Goal: Transaction & Acquisition: Purchase product/service

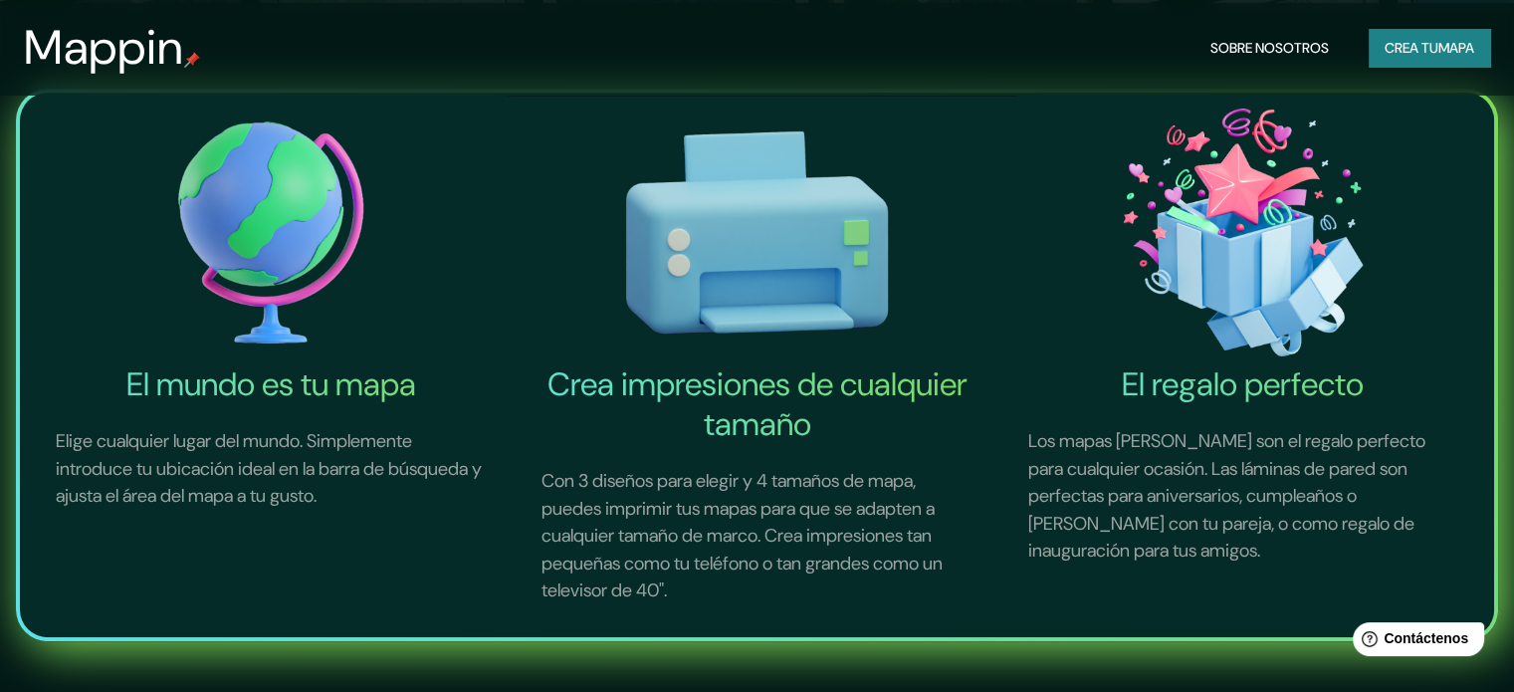
scroll to position [398, 0]
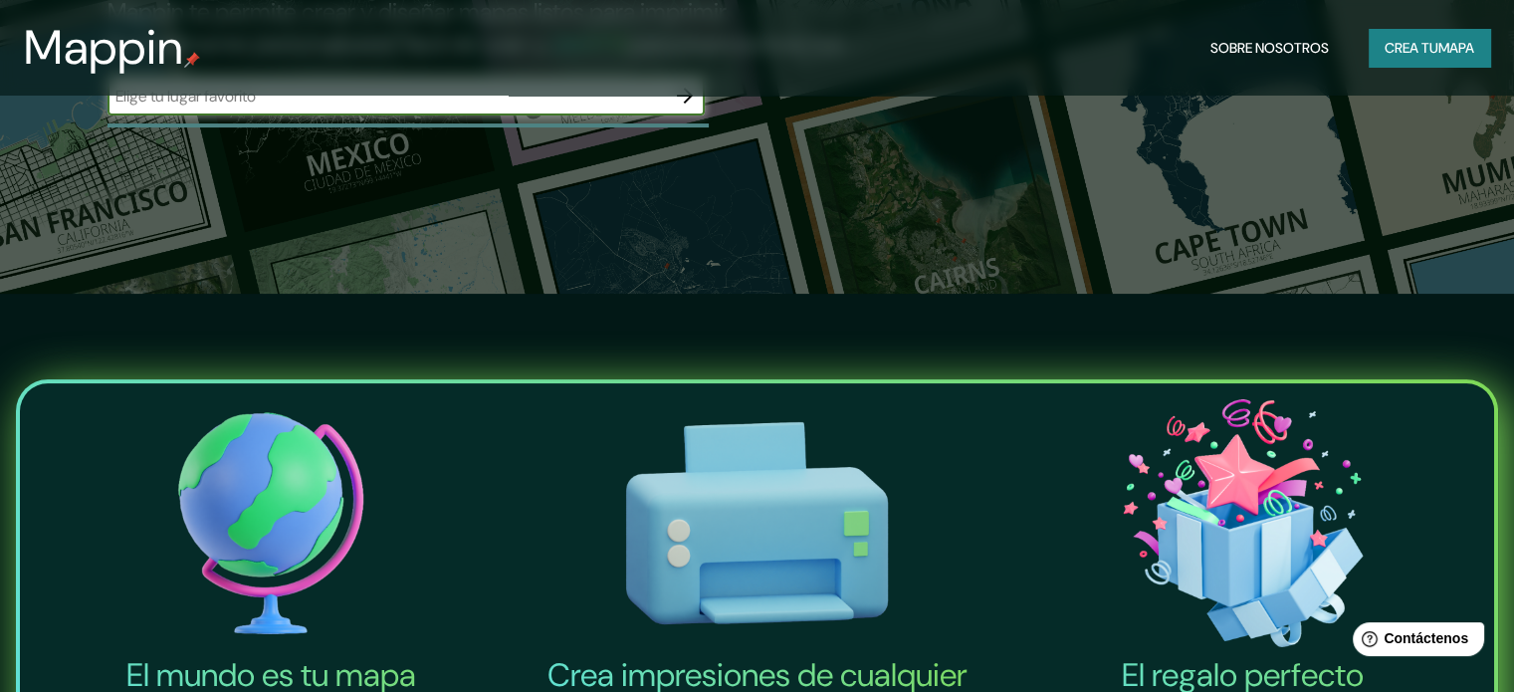
click at [1385, 49] on font "Crea tu" at bounding box center [1412, 48] width 54 height 18
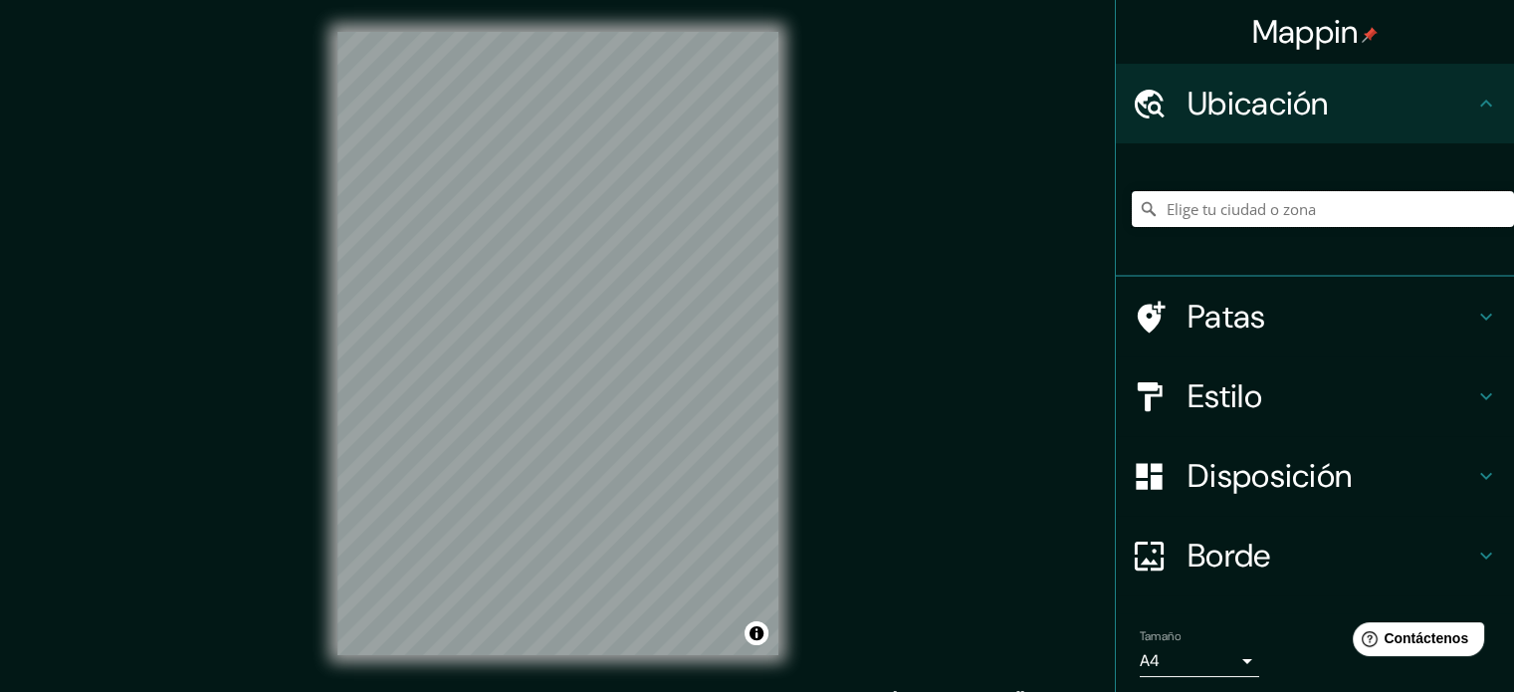
click at [1234, 213] on input "Elige tu ciudad o zona" at bounding box center [1323, 209] width 382 height 36
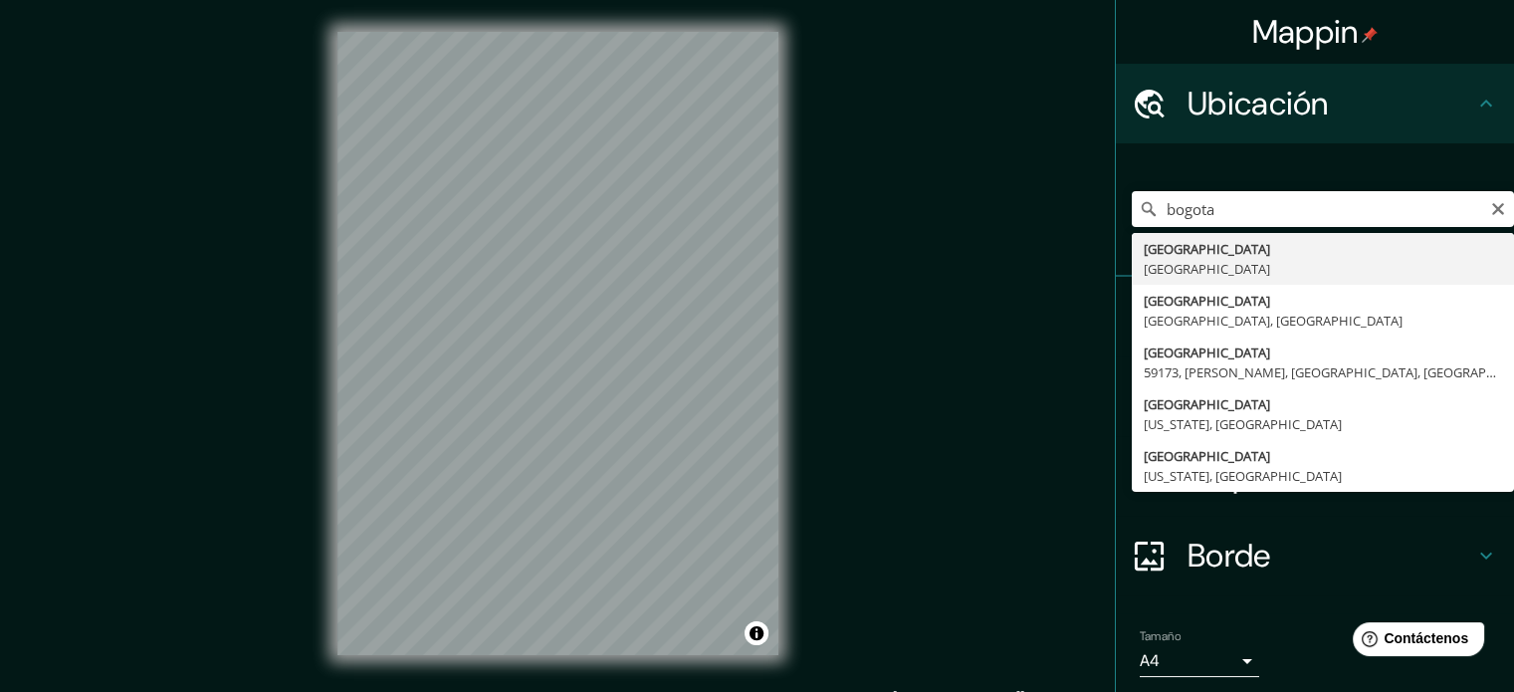
type input "Bogotá, Colombia"
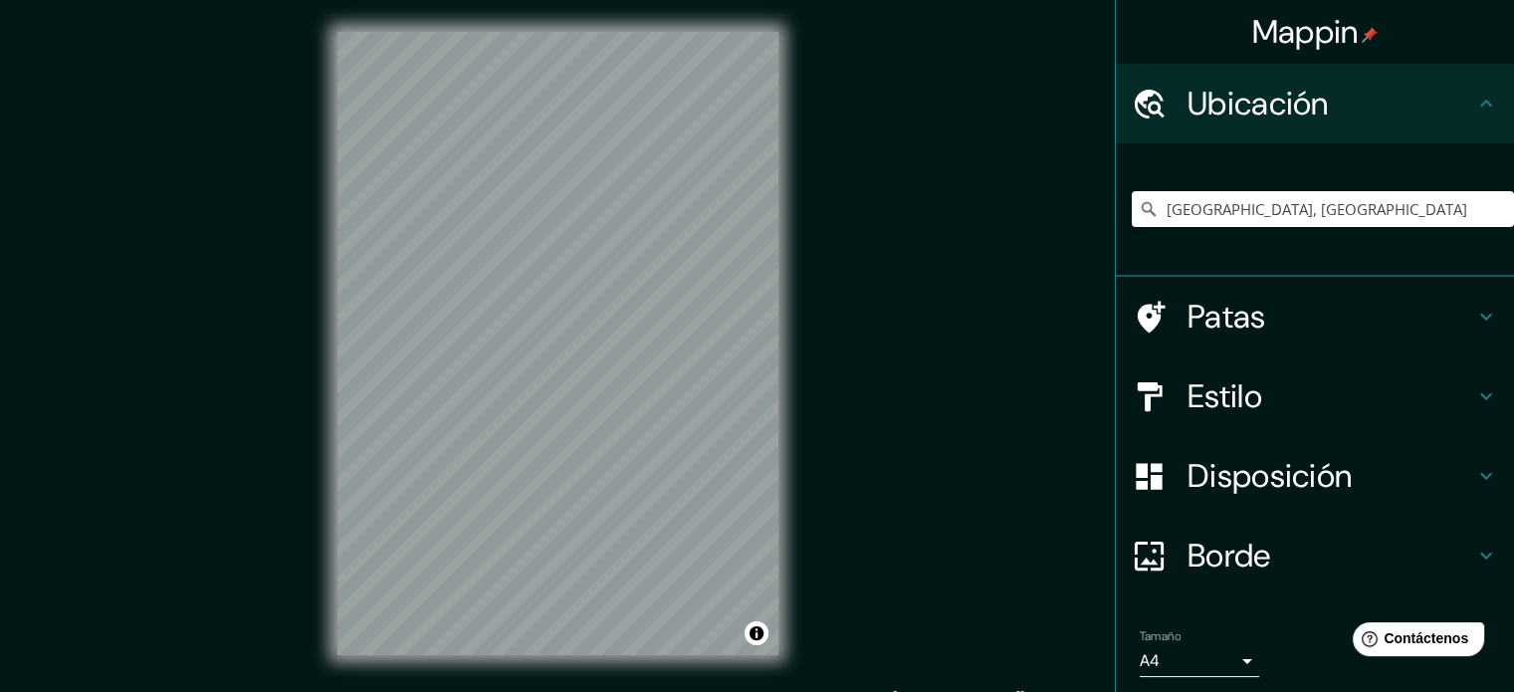
click at [1334, 381] on h4 "Estilo" at bounding box center [1331, 396] width 287 height 40
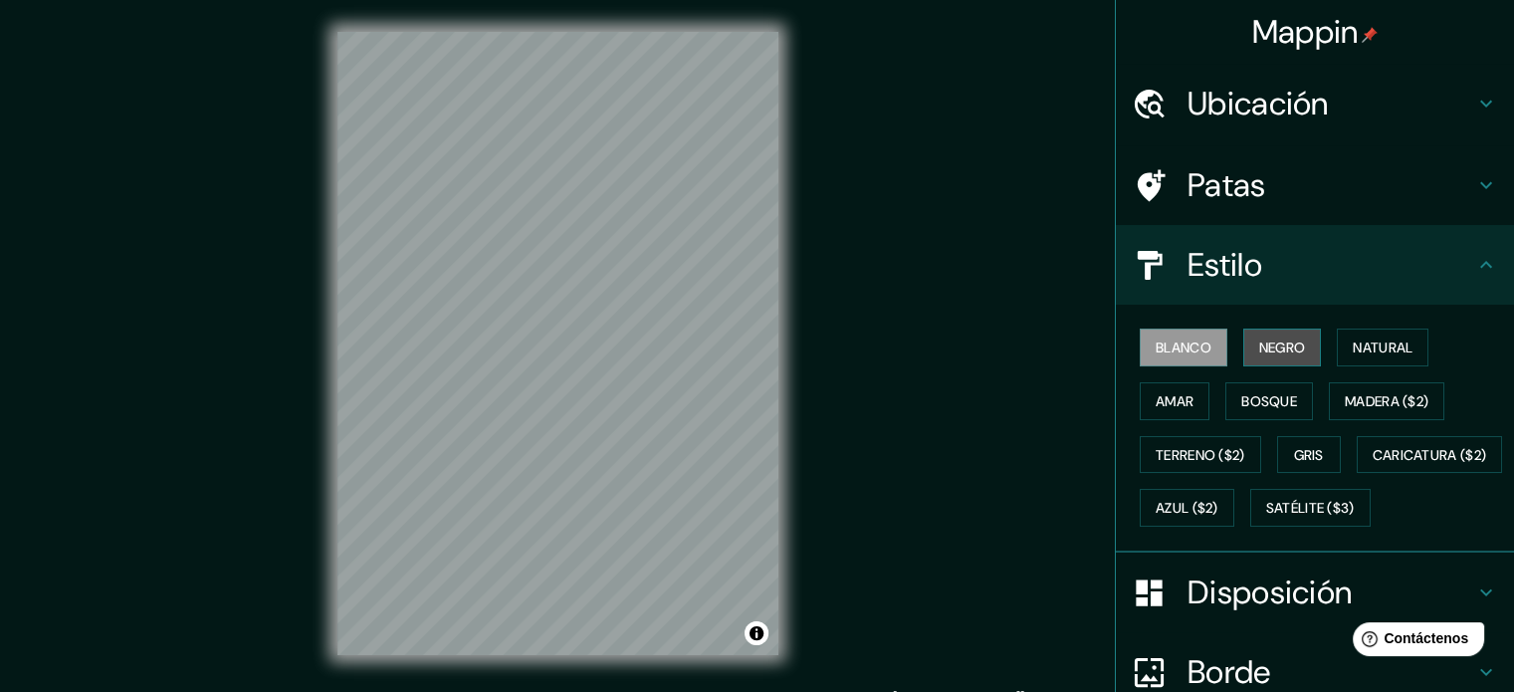
click at [1279, 345] on font "Negro" at bounding box center [1282, 347] width 47 height 18
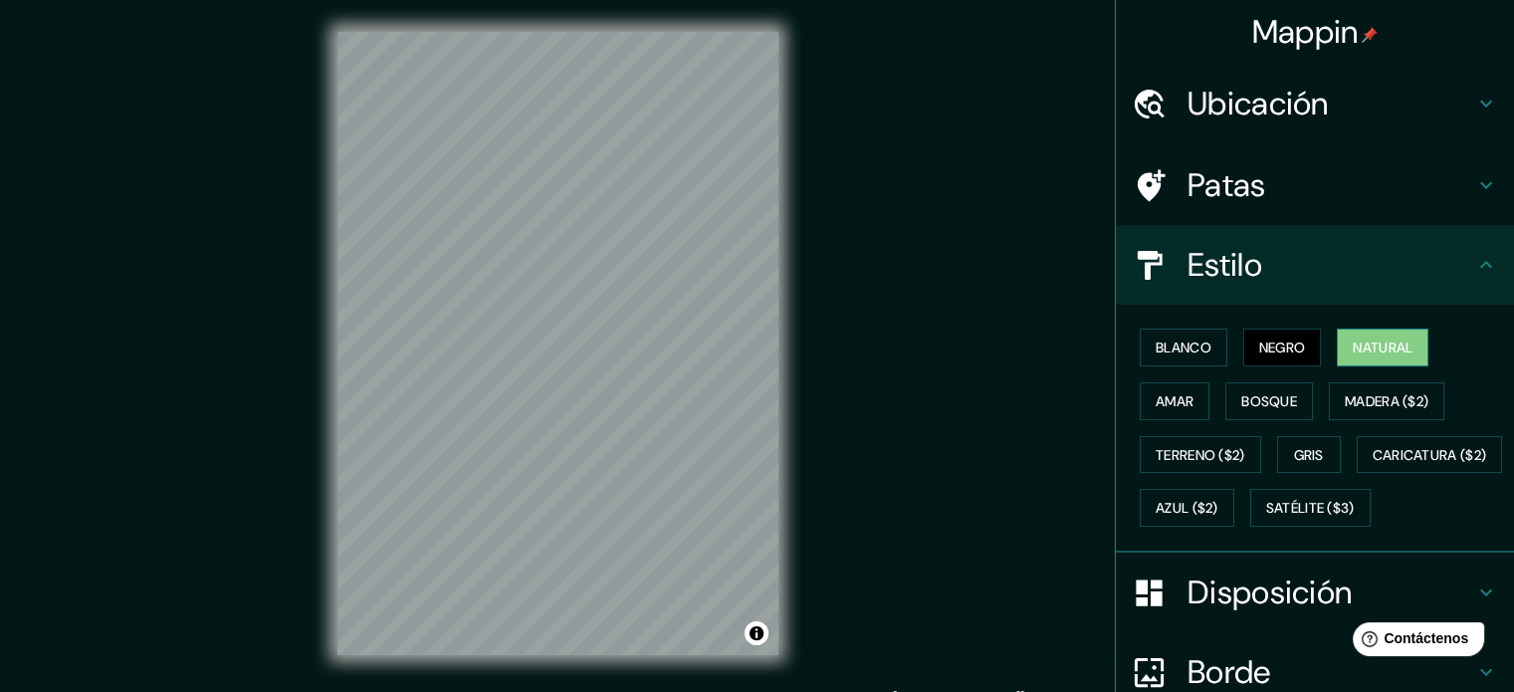
click at [1353, 354] on font "Natural" at bounding box center [1383, 347] width 60 height 18
click at [1156, 354] on font "Blanco" at bounding box center [1184, 347] width 56 height 18
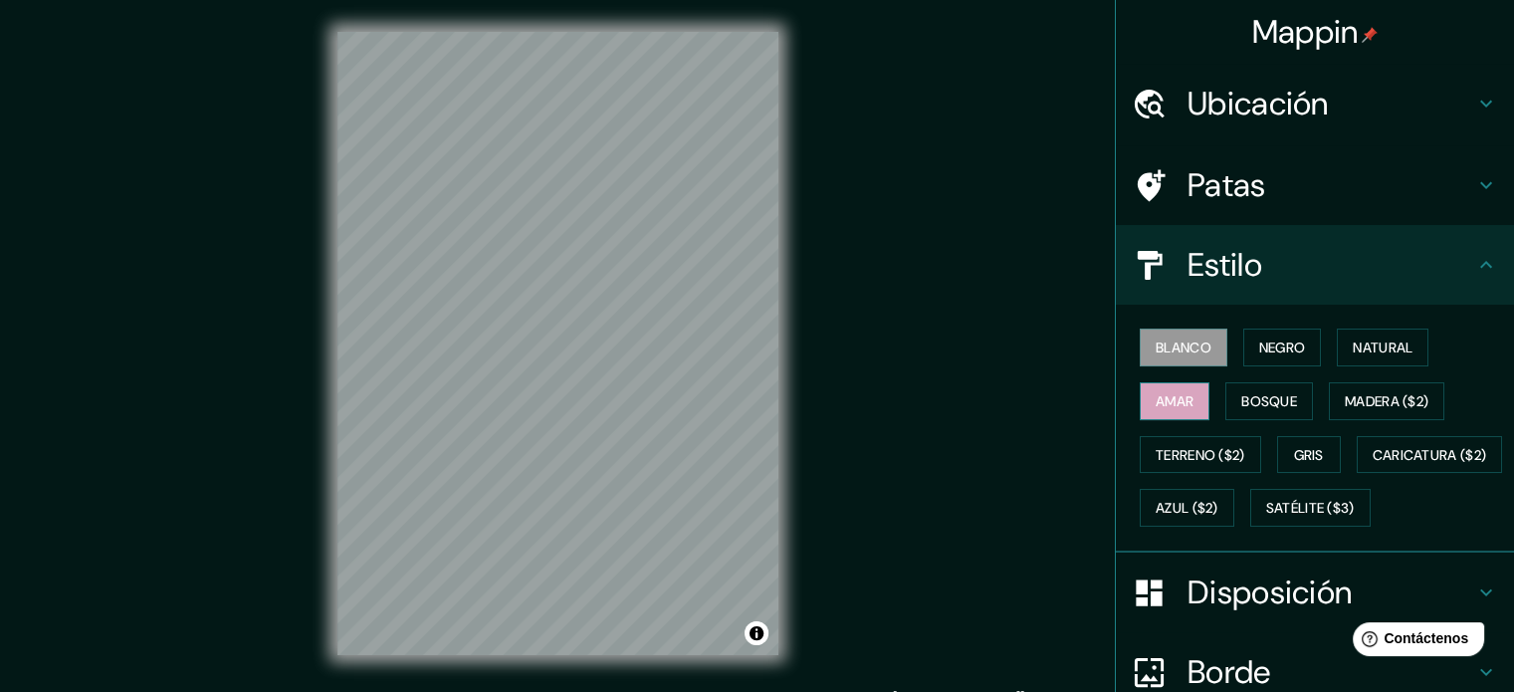
click at [1181, 393] on button "Amar" at bounding box center [1175, 401] width 70 height 38
click at [1228, 458] on font "Terreno ($2)" at bounding box center [1201, 455] width 90 height 18
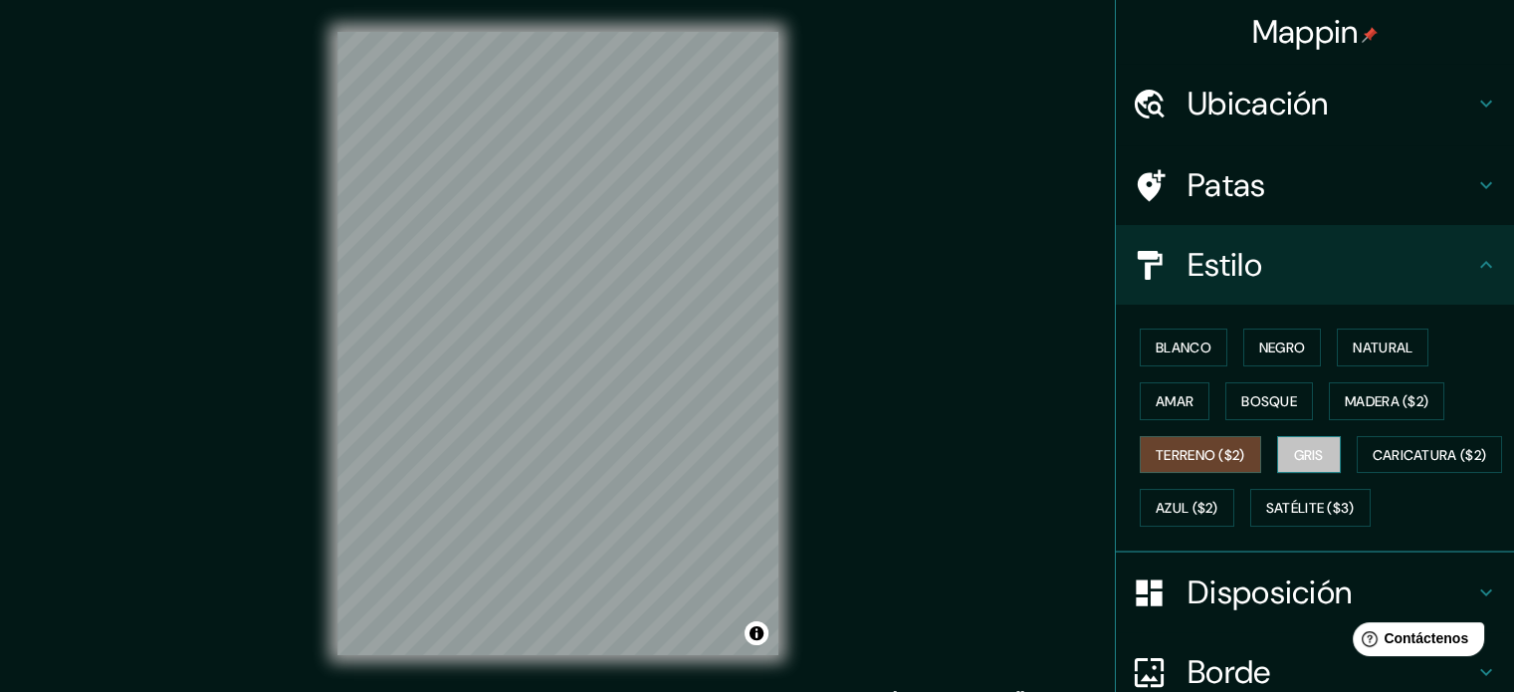
click at [1316, 461] on button "Gris" at bounding box center [1309, 455] width 64 height 38
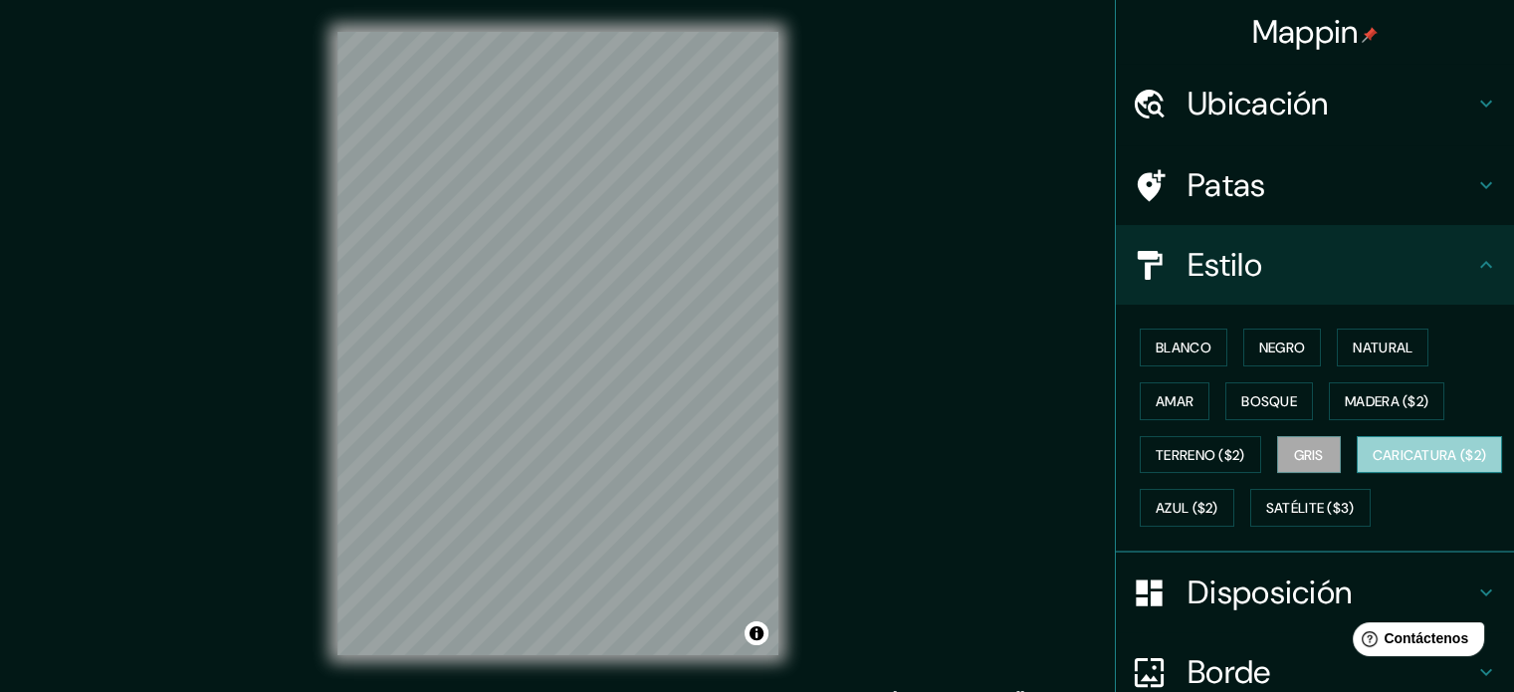
click at [1373, 464] on font "Caricatura ($2)" at bounding box center [1430, 455] width 114 height 18
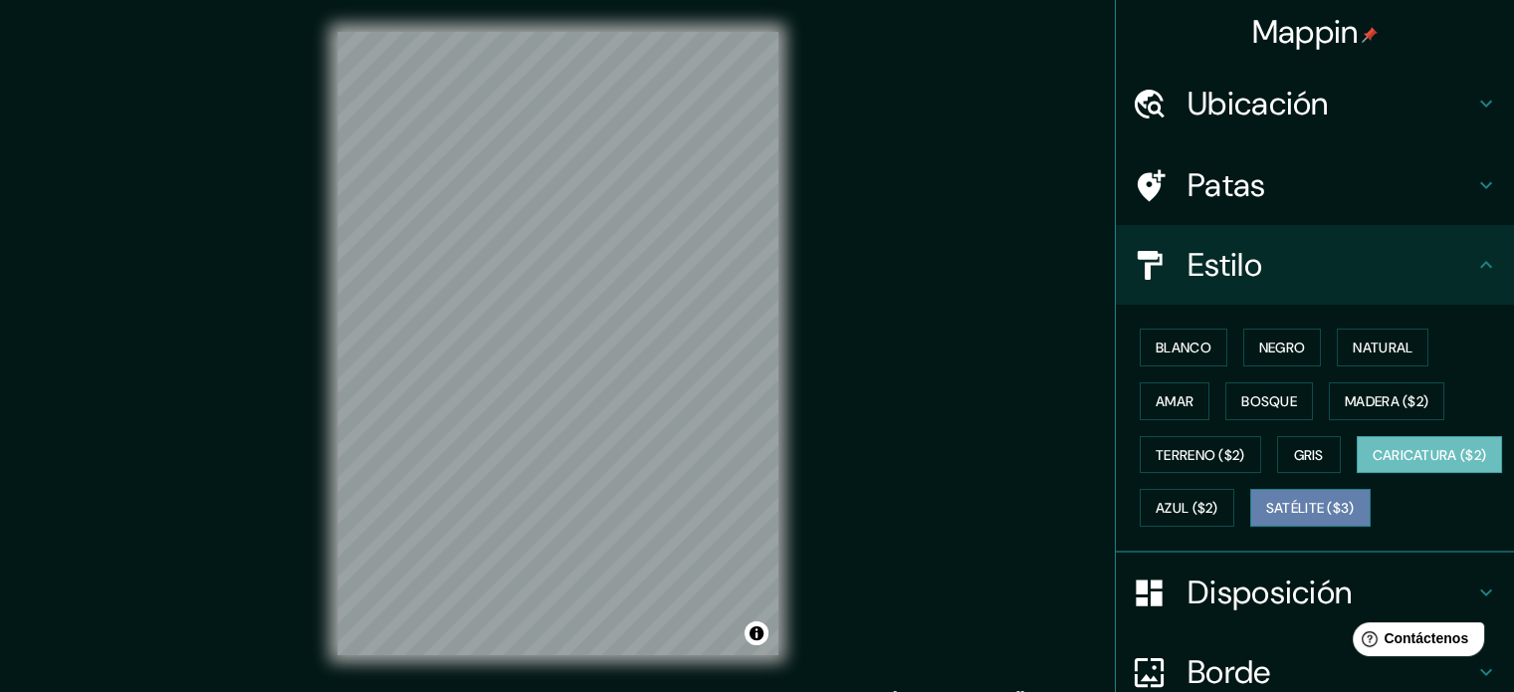
click at [1266, 518] on font "Satélite ($3)" at bounding box center [1310, 509] width 89 height 18
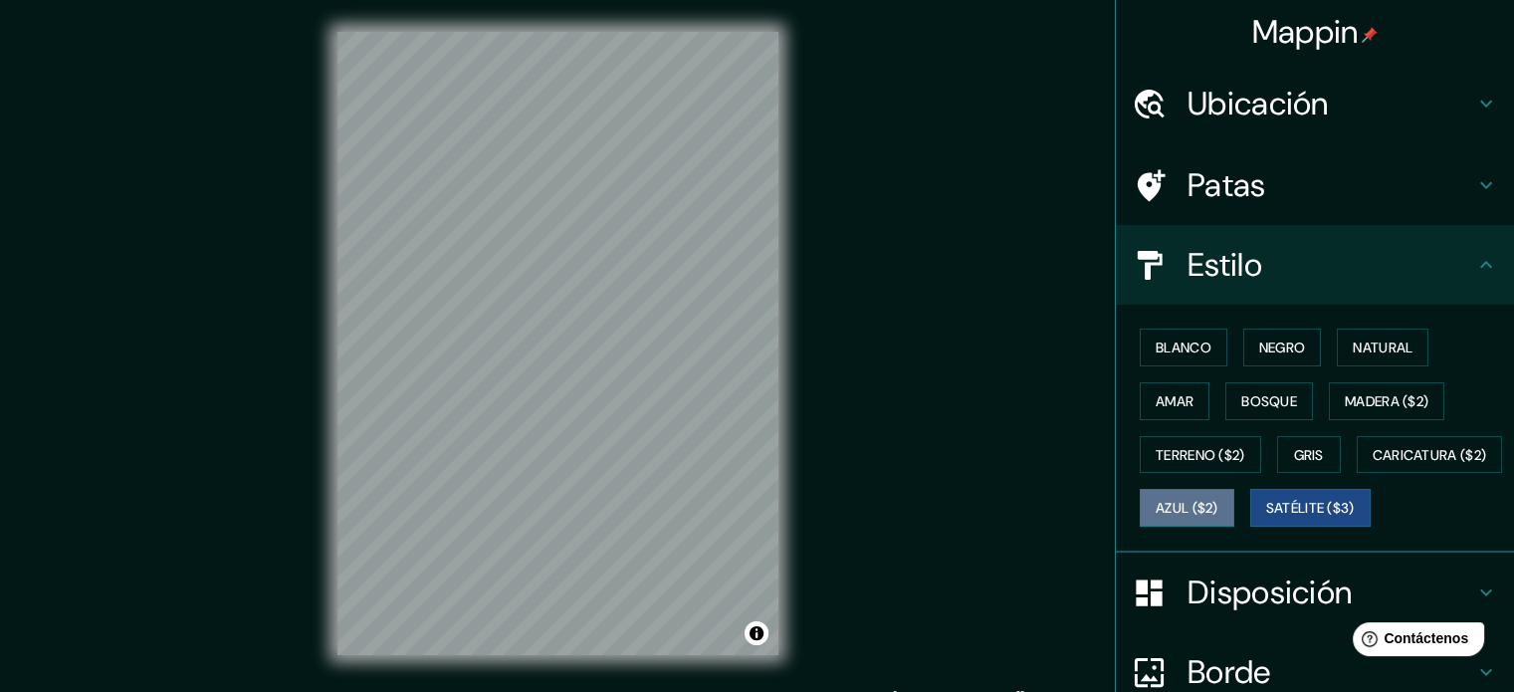
click at [1219, 508] on font "Azul ($2)" at bounding box center [1187, 509] width 63 height 18
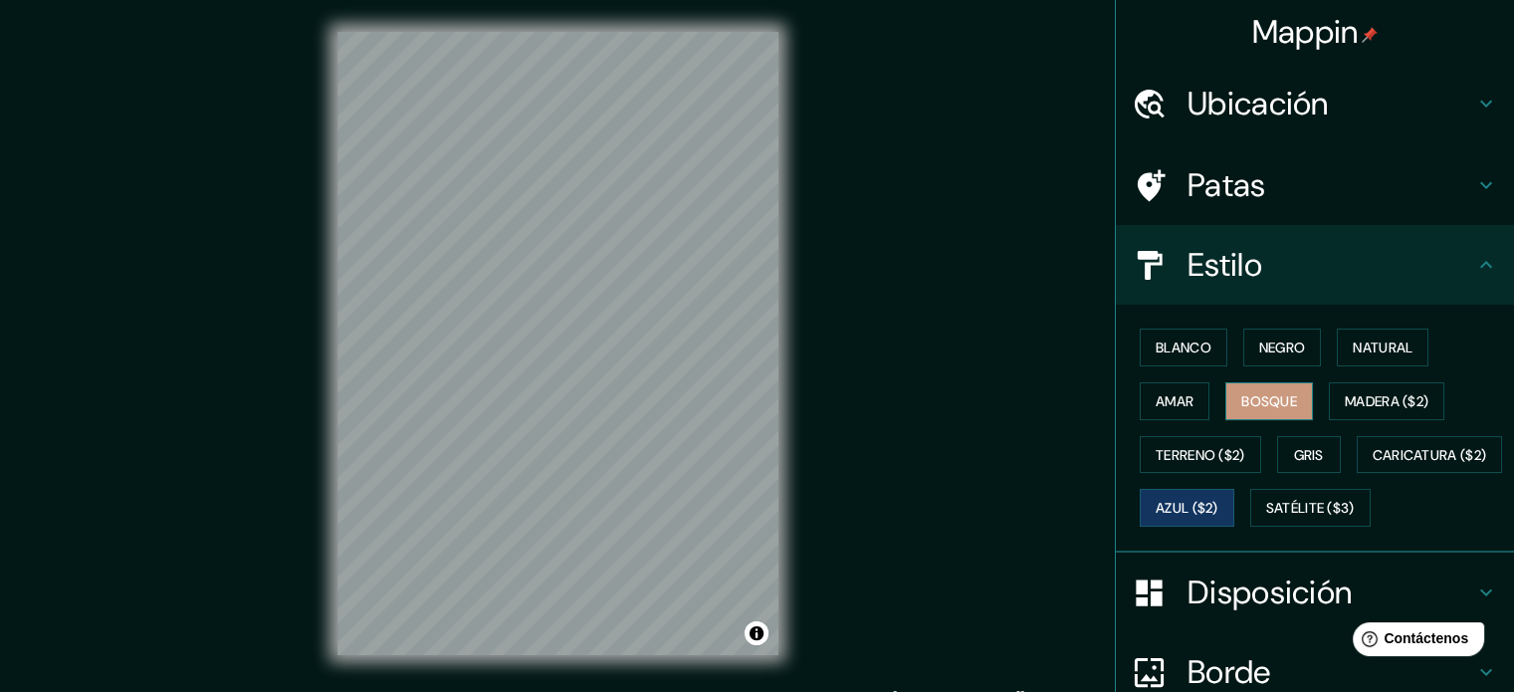
click at [1285, 395] on font "Bosque" at bounding box center [1269, 401] width 56 height 18
click at [1194, 394] on button "Amar" at bounding box center [1175, 401] width 70 height 38
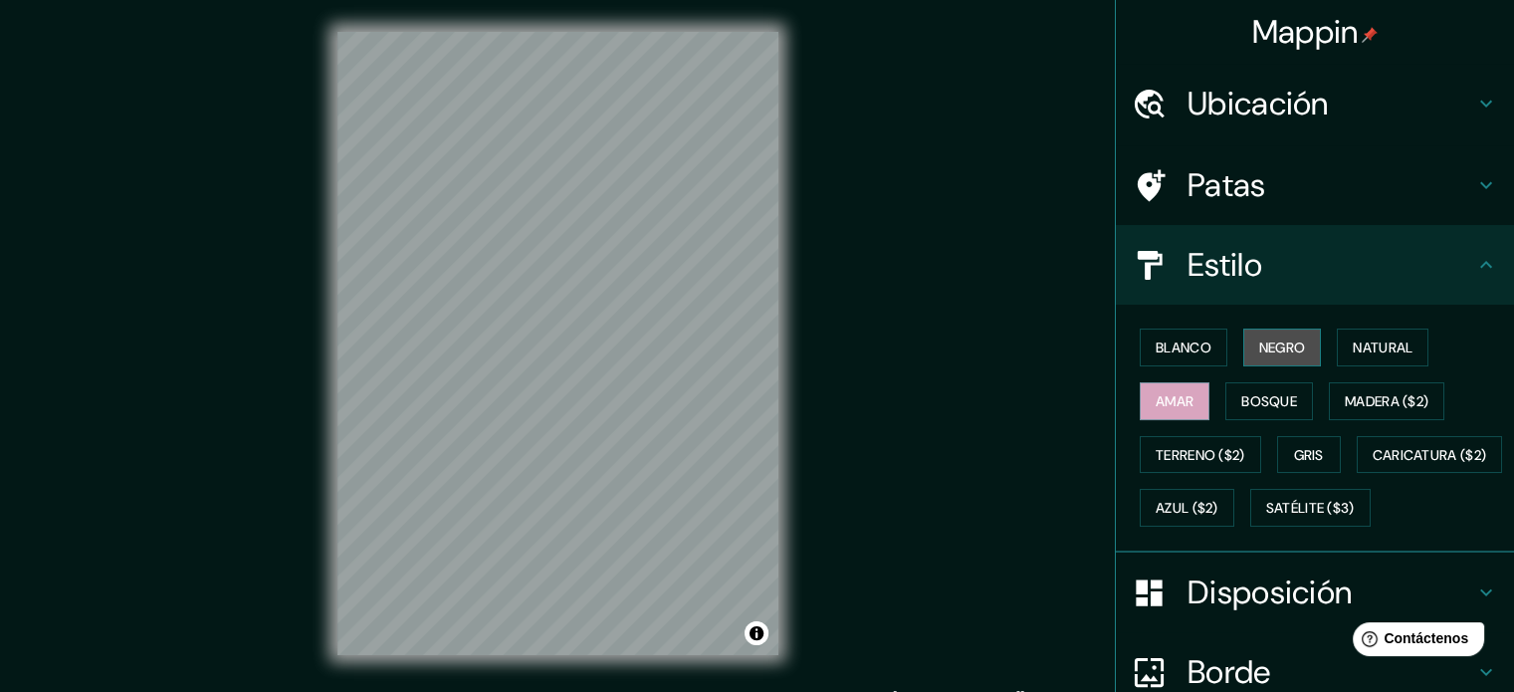
click at [1259, 349] on font "Negro" at bounding box center [1282, 347] width 47 height 18
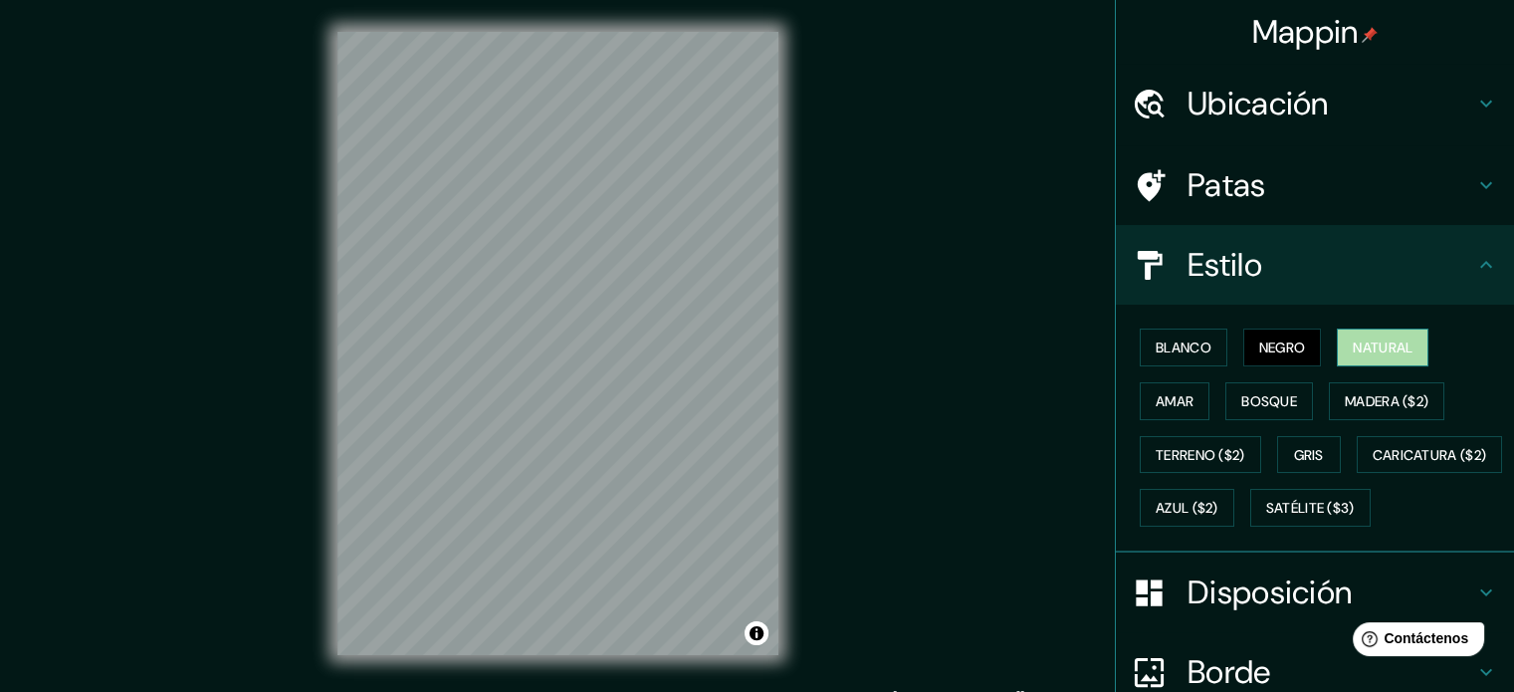
click at [1363, 357] on font "Natural" at bounding box center [1383, 347] width 60 height 26
click at [1200, 353] on button "Blanco" at bounding box center [1184, 348] width 88 height 38
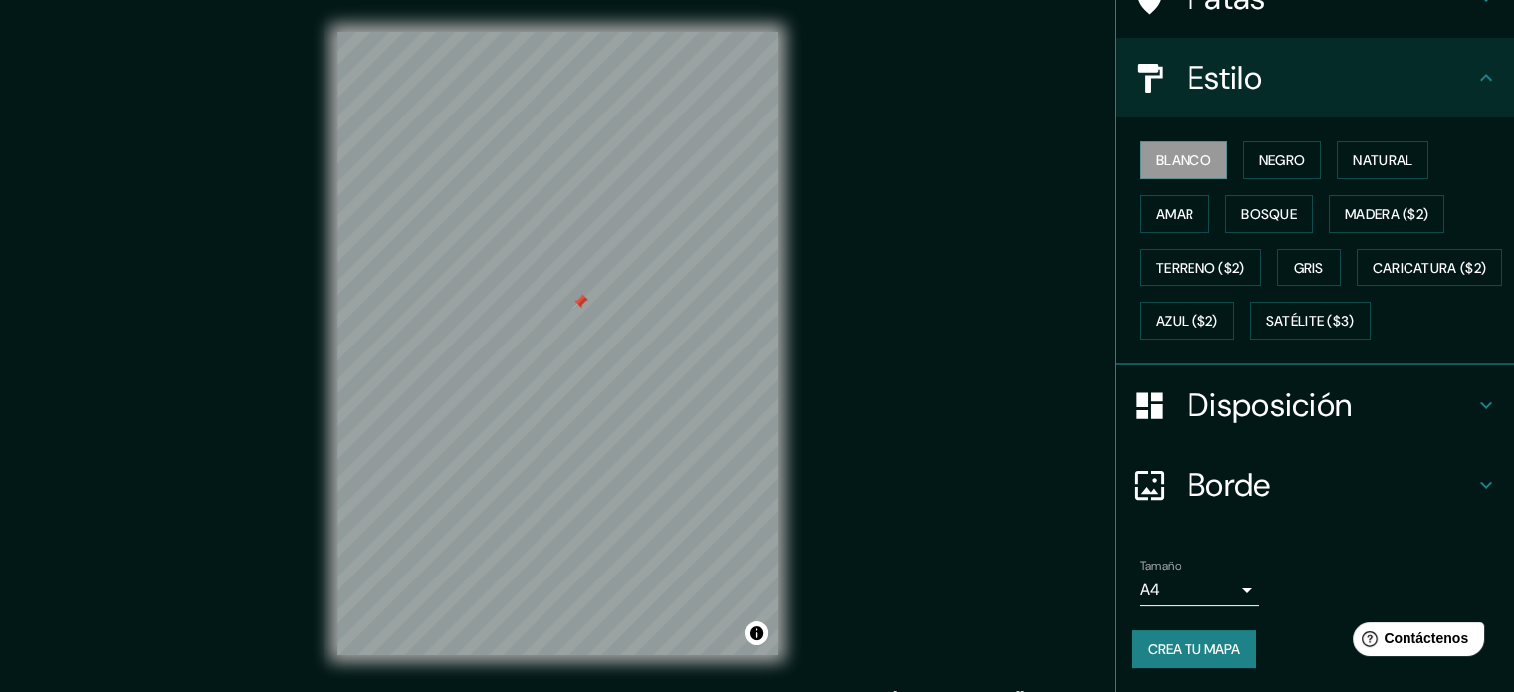
scroll to position [235, 0]
click at [1273, 417] on font "Disposición" at bounding box center [1270, 405] width 164 height 42
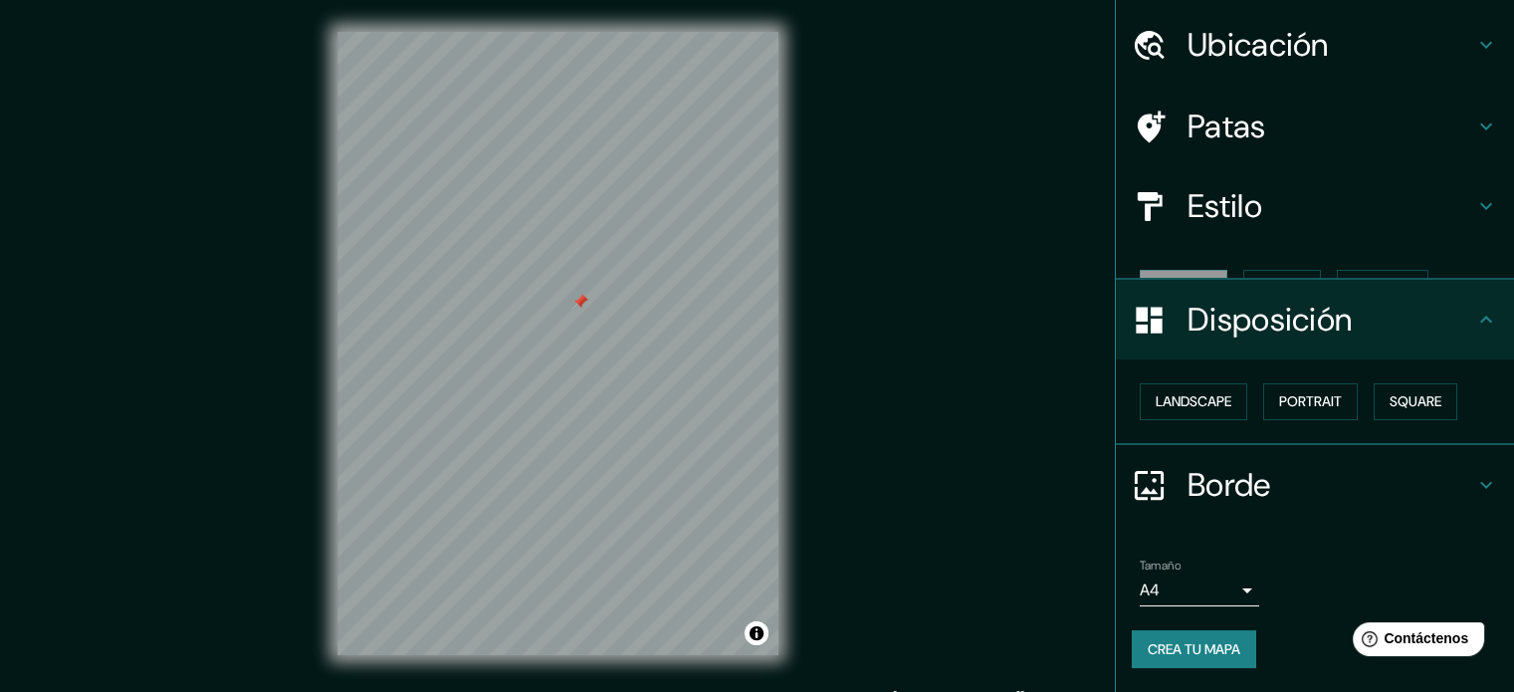
scroll to position [24, 0]
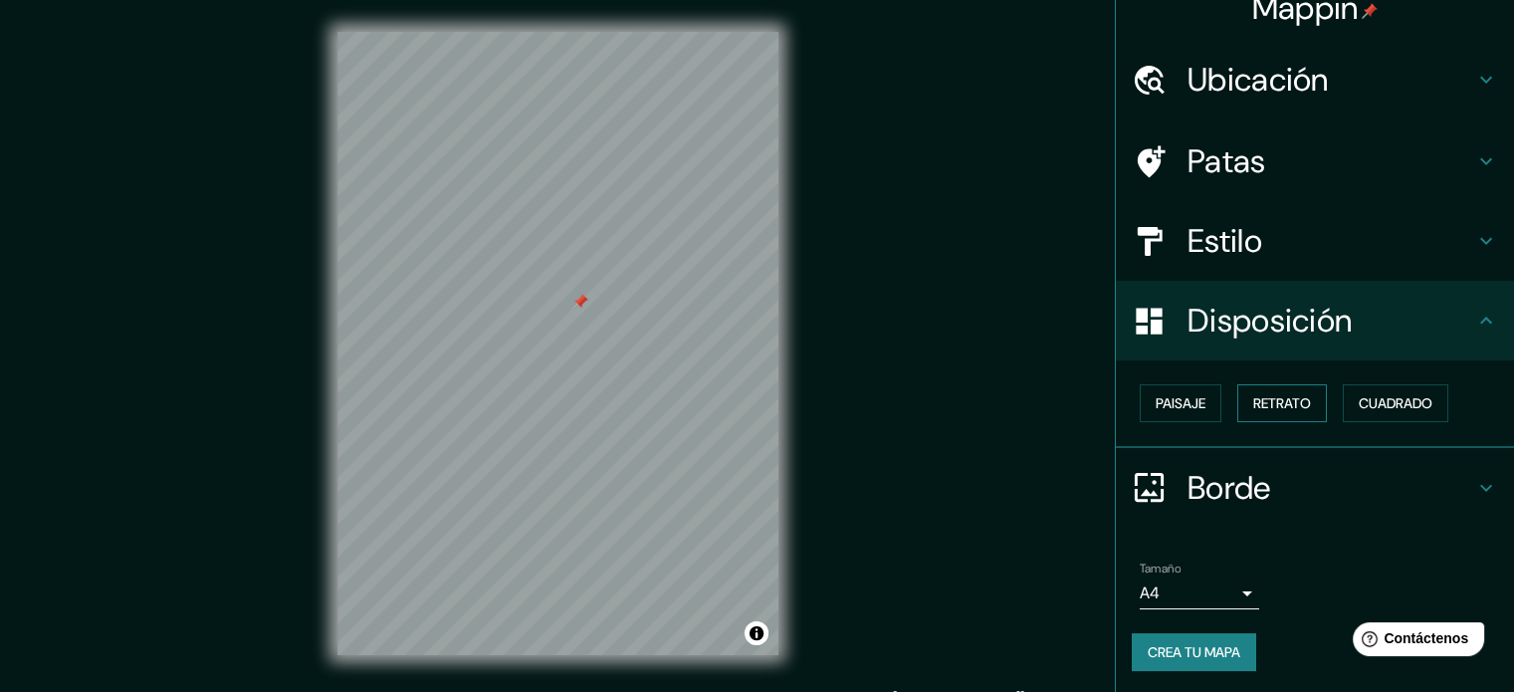
click at [1253, 401] on font "Retrato" at bounding box center [1282, 403] width 58 height 18
click at [1363, 394] on font "Cuadrado" at bounding box center [1396, 403] width 74 height 18
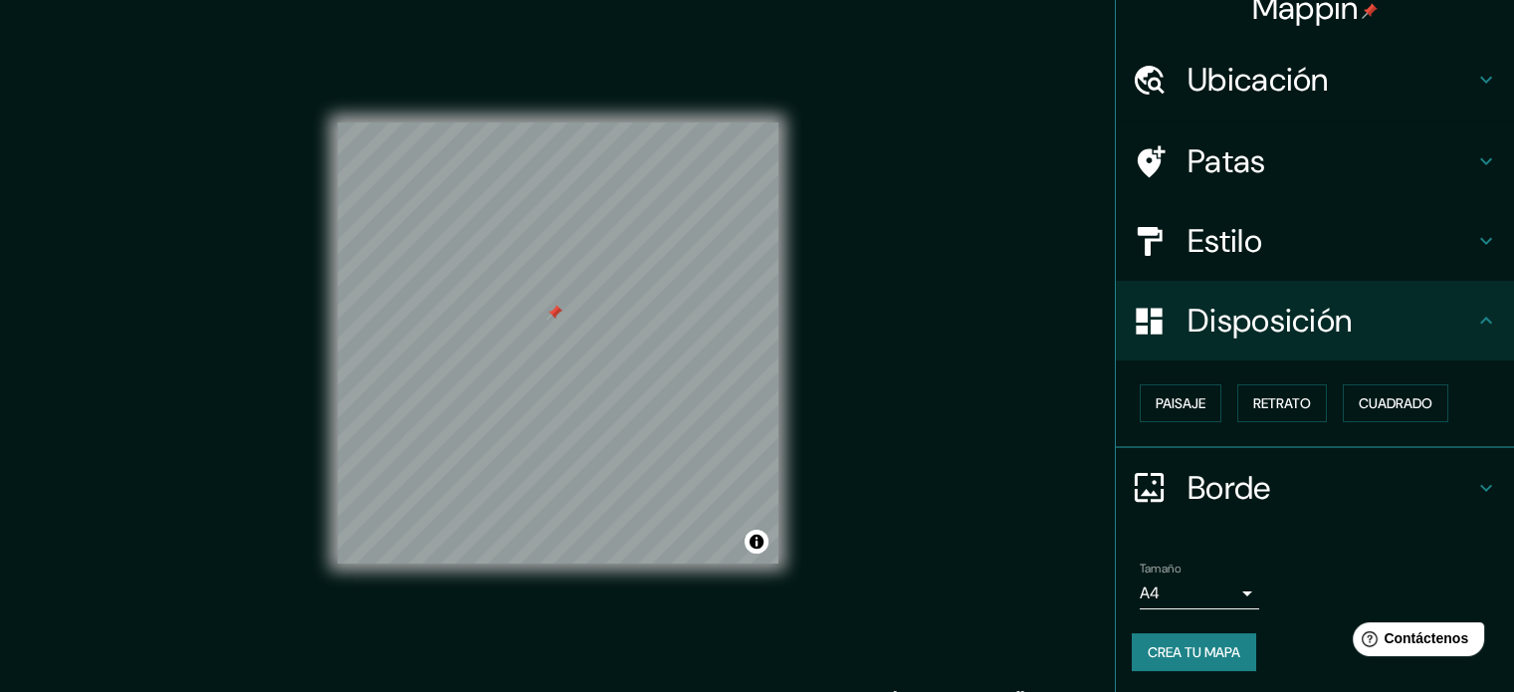
click at [1229, 654] on font "Crea tu mapa" at bounding box center [1194, 652] width 93 height 18
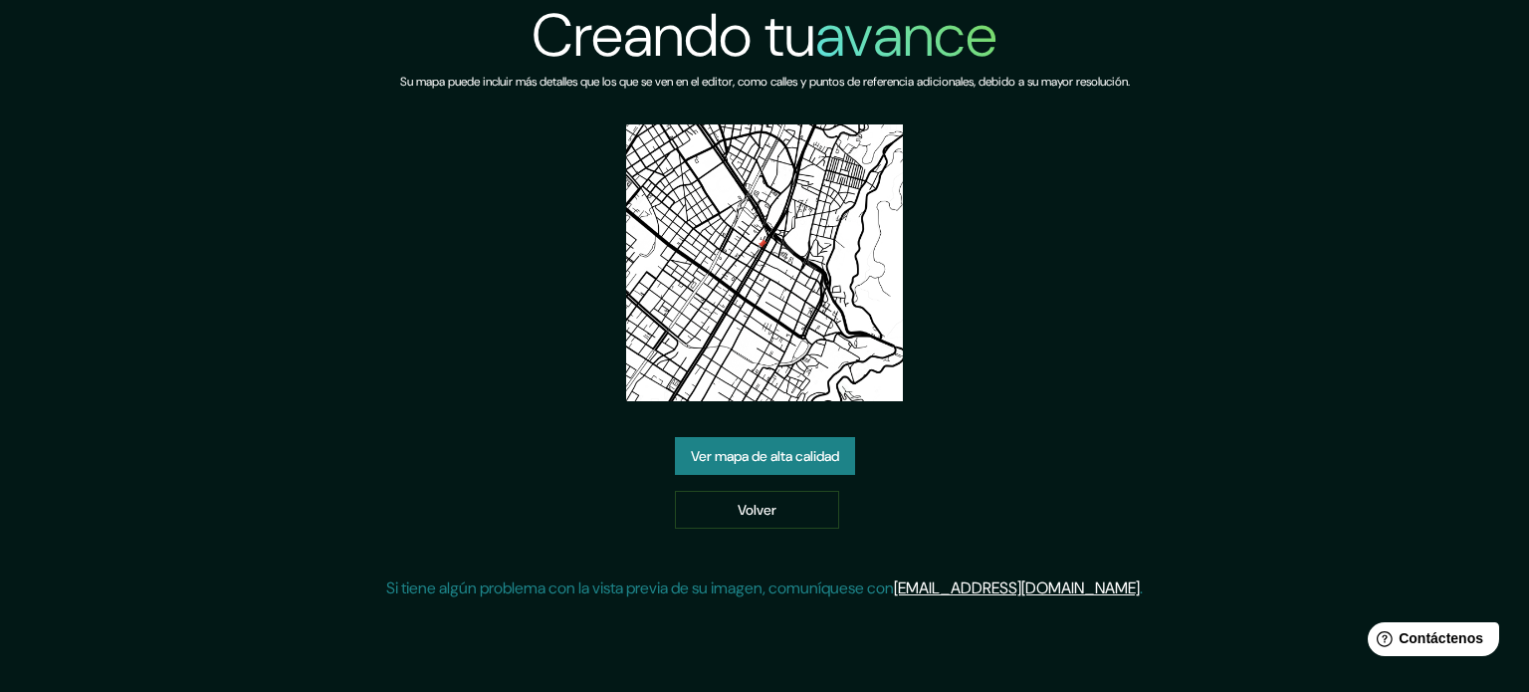
click at [704, 448] on font "Ver mapa de alta calidad" at bounding box center [765, 456] width 148 height 18
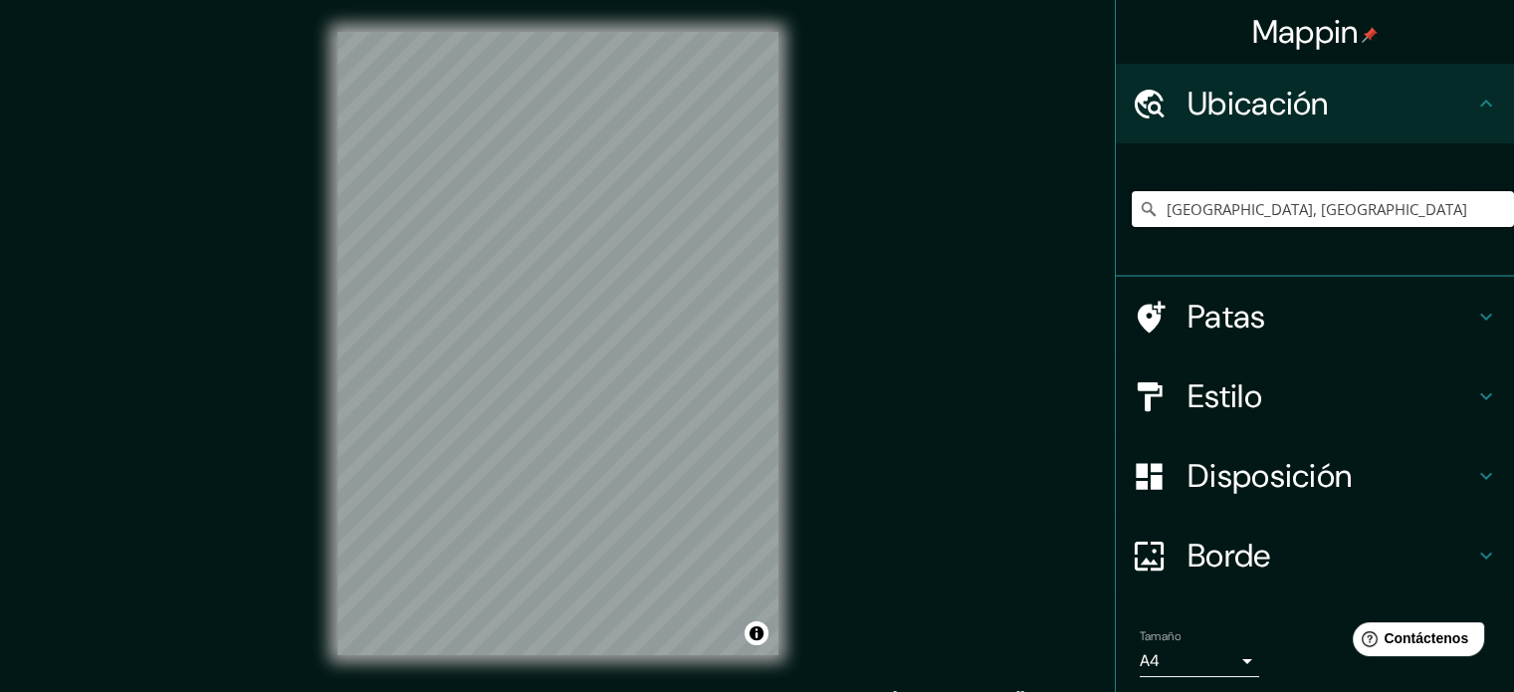
click at [1290, 217] on input "[GEOGRAPHIC_DATA], [GEOGRAPHIC_DATA]" at bounding box center [1323, 209] width 382 height 36
click at [1142, 212] on icon at bounding box center [1149, 209] width 14 height 14
click at [1360, 209] on input "[GEOGRAPHIC_DATA], [GEOGRAPHIC_DATA]" at bounding box center [1323, 209] width 382 height 36
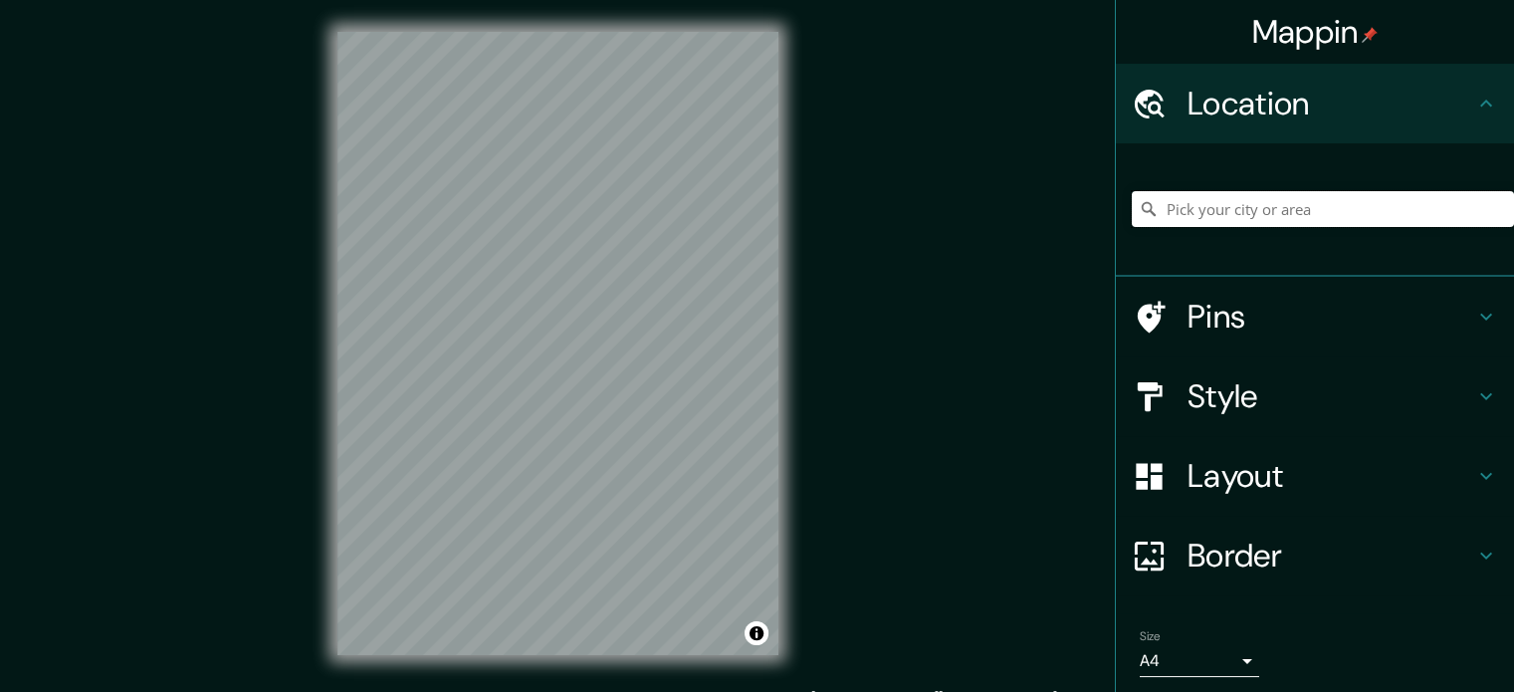
click at [1326, 203] on input "Pick your city or area" at bounding box center [1323, 209] width 382 height 36
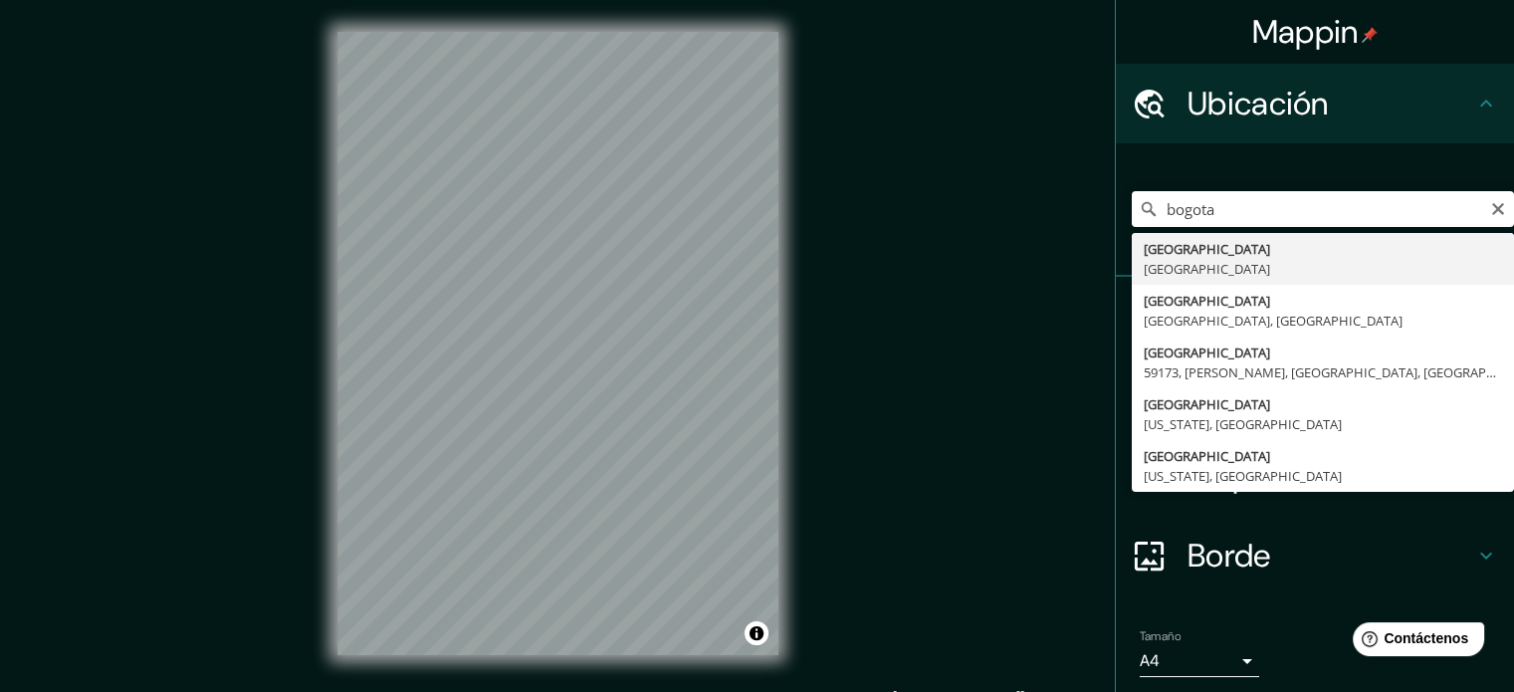
type input "[GEOGRAPHIC_DATA], [GEOGRAPHIC_DATA]"
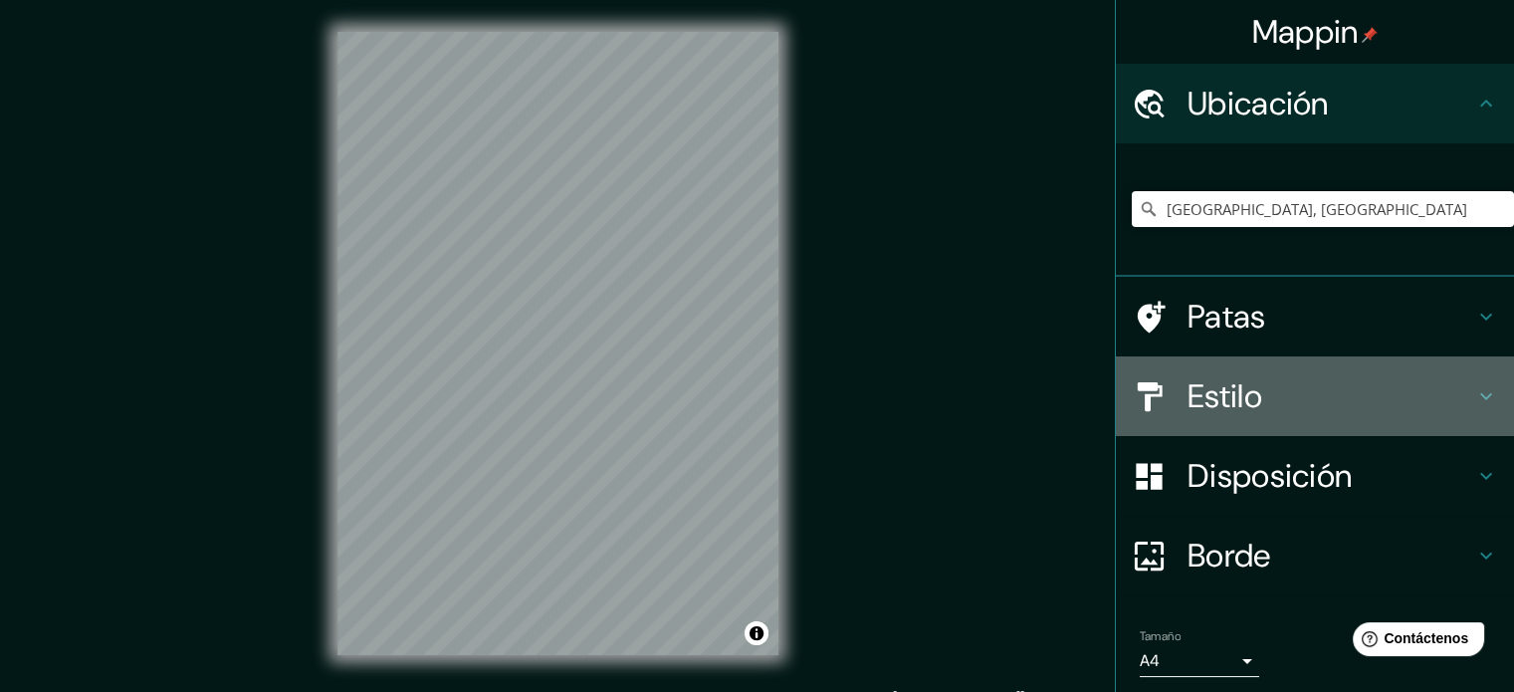
click at [1247, 400] on font "Estilo" at bounding box center [1225, 396] width 75 height 42
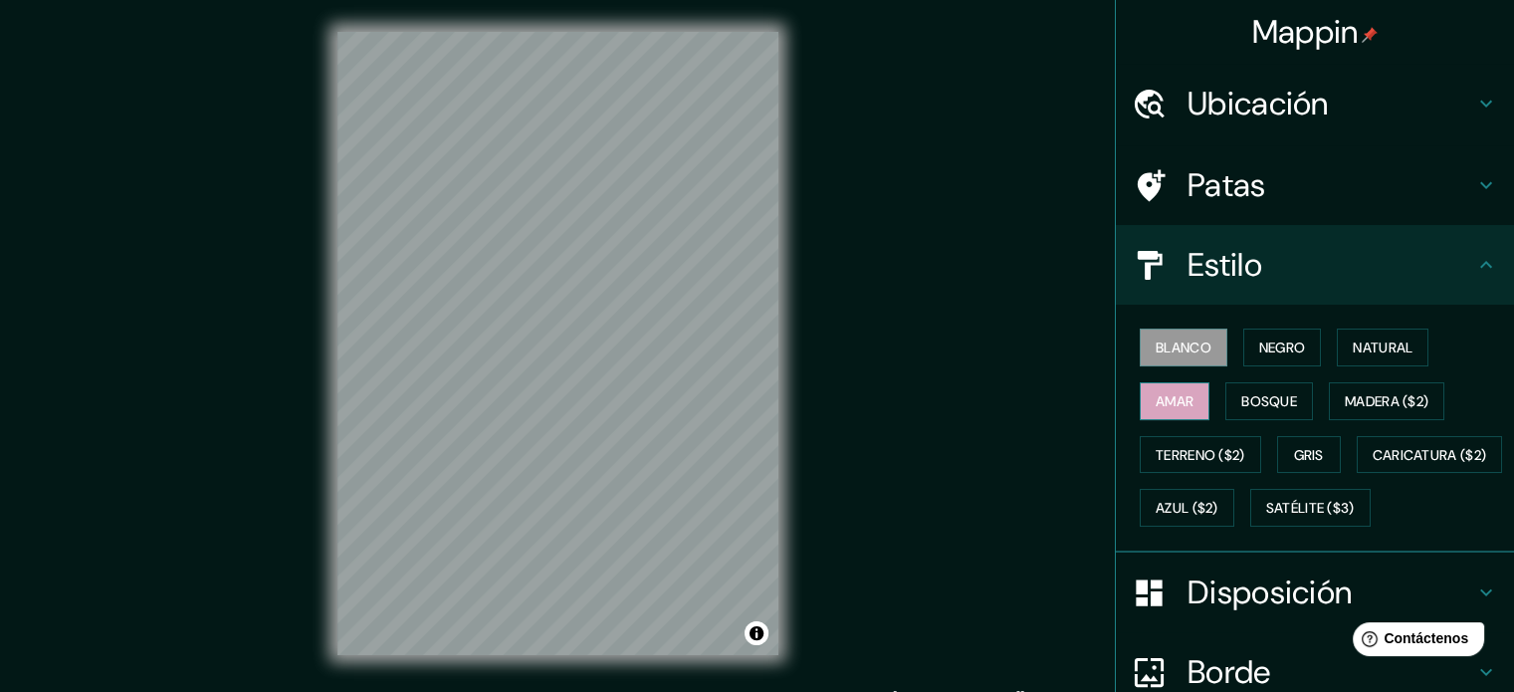
click at [1183, 409] on button "Amar" at bounding box center [1175, 401] width 70 height 38
click at [1264, 400] on font "Bosque" at bounding box center [1269, 401] width 56 height 18
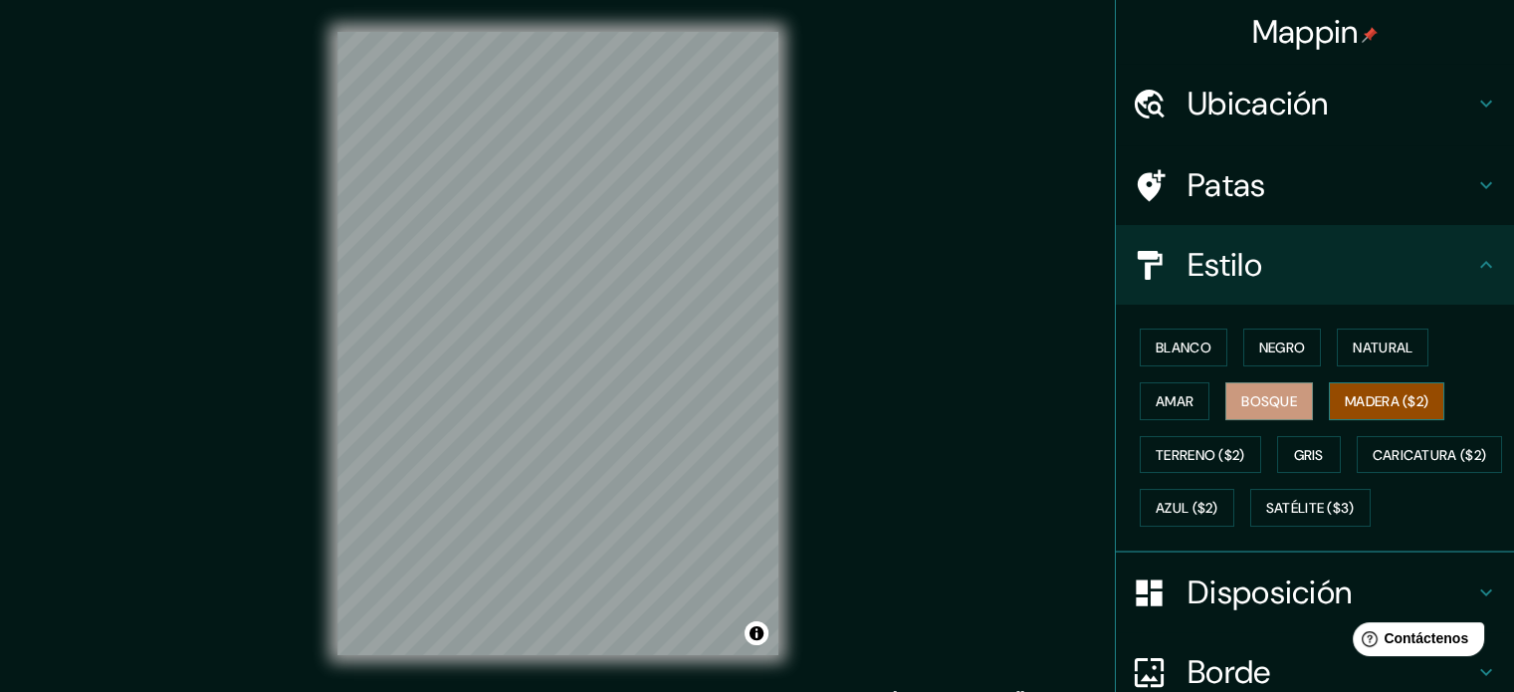
click at [1329, 405] on button "Madera ($2)" at bounding box center [1386, 401] width 115 height 38
click at [1336, 379] on div "Blanco Negro Natural Amar Bosque Madera ($2) Terreno ($2) Gris Caricatura ($2) …" at bounding box center [1323, 428] width 382 height 214
click at [1346, 361] on button "Natural" at bounding box center [1383, 348] width 92 height 38
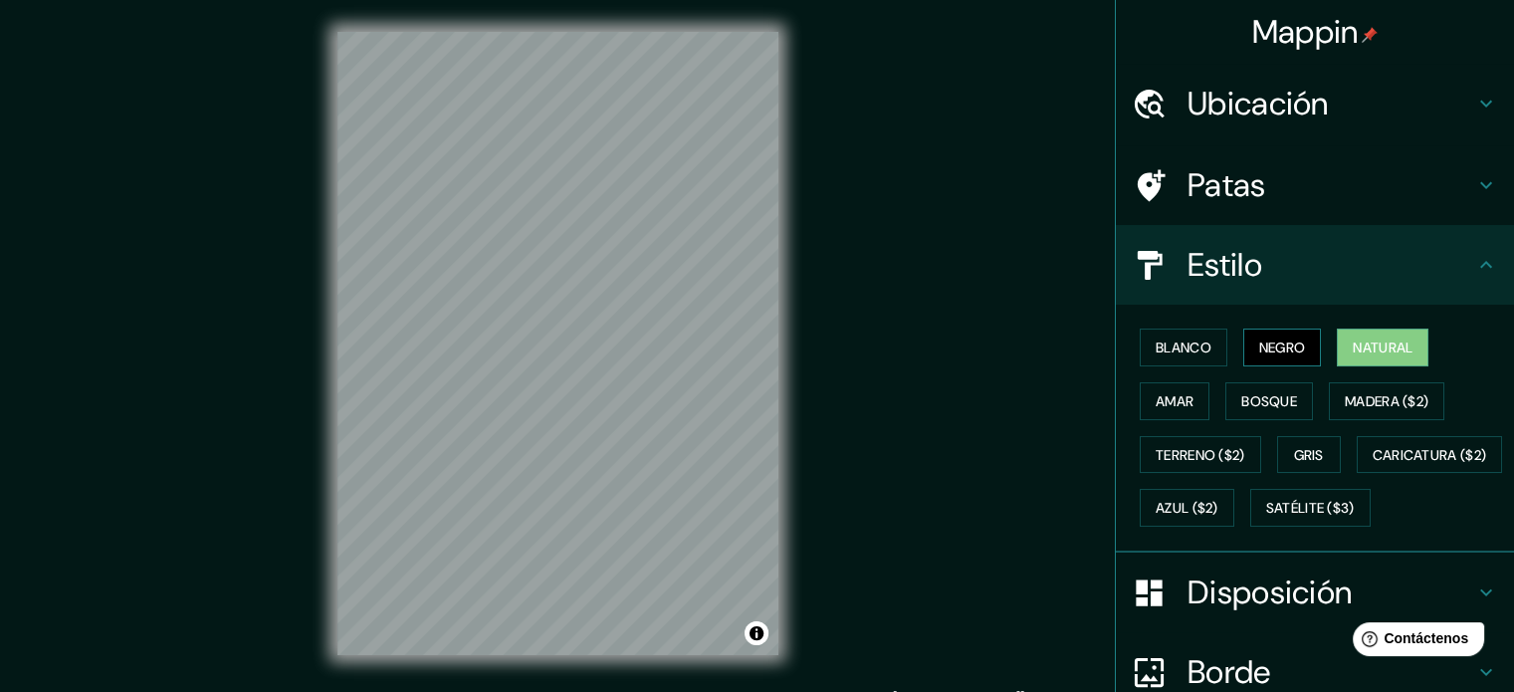
click at [1302, 362] on button "Negro" at bounding box center [1282, 348] width 79 height 38
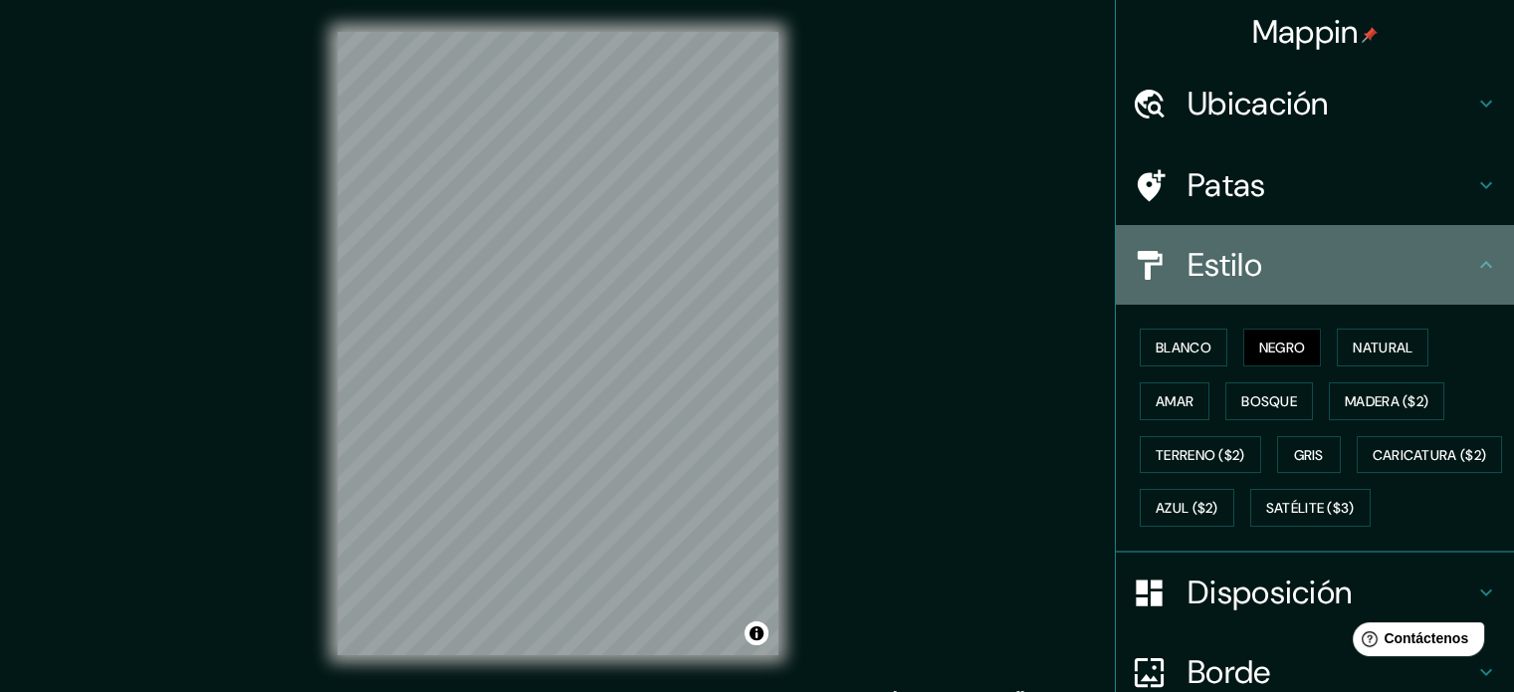
click at [1310, 265] on h4 "Estilo" at bounding box center [1331, 265] width 287 height 40
click at [1474, 263] on icon at bounding box center [1486, 265] width 24 height 24
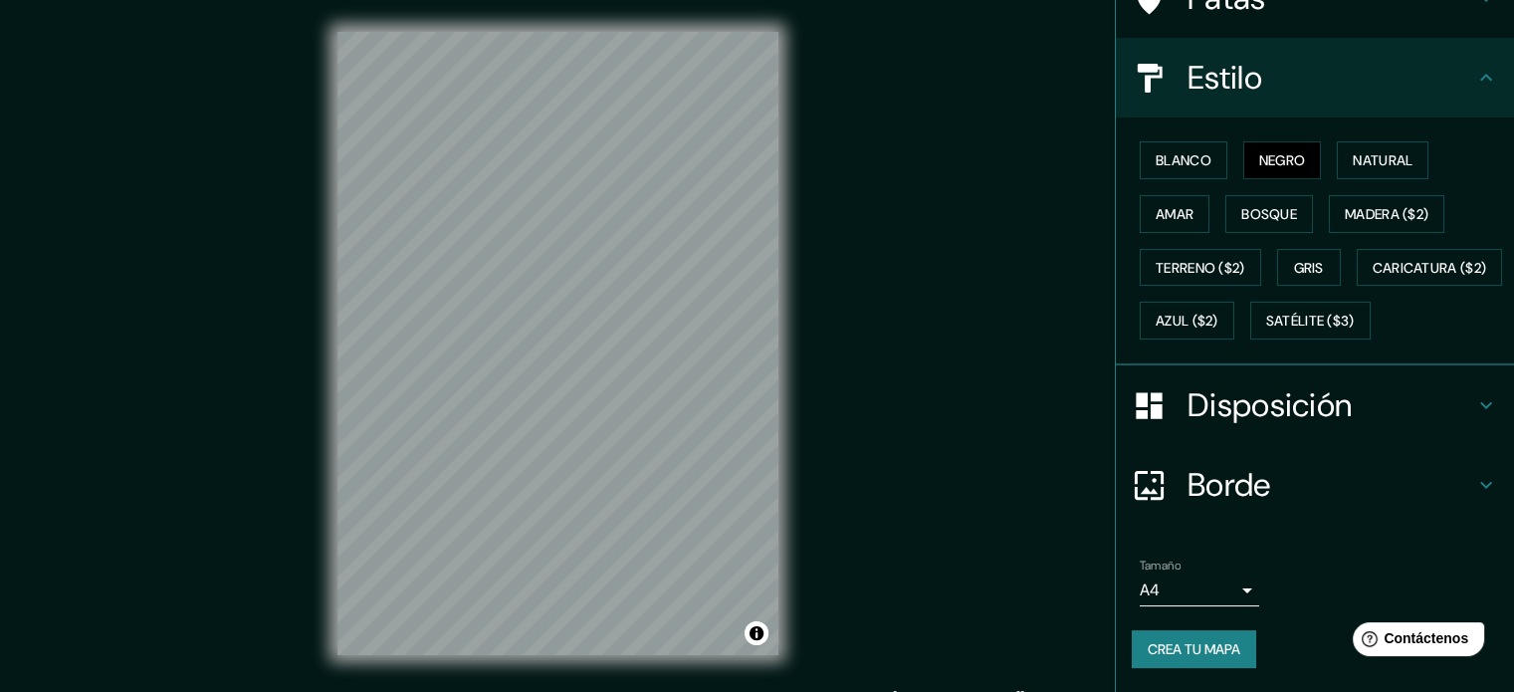
click at [1382, 412] on h4 "Disposición" at bounding box center [1331, 405] width 287 height 40
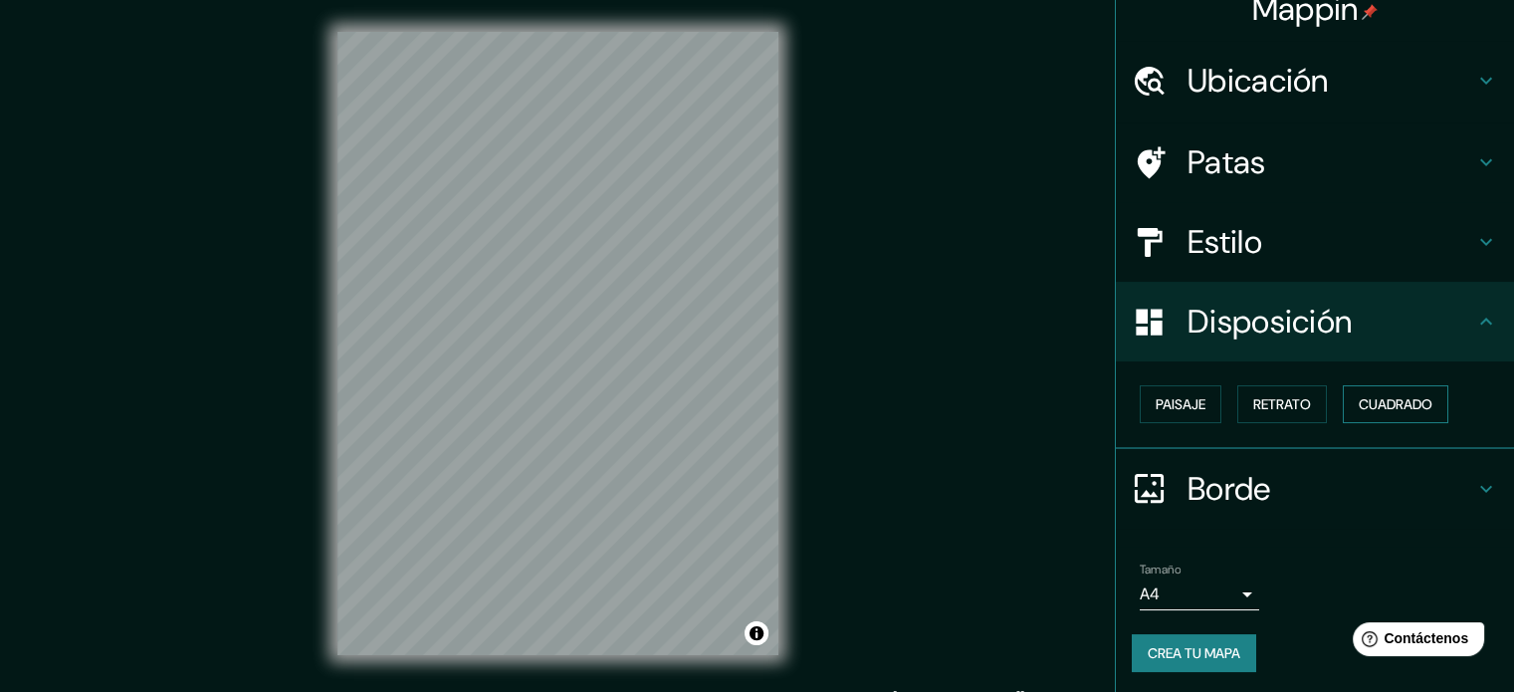
scroll to position [24, 0]
click at [1406, 390] on font "Cuadrado" at bounding box center [1396, 403] width 74 height 26
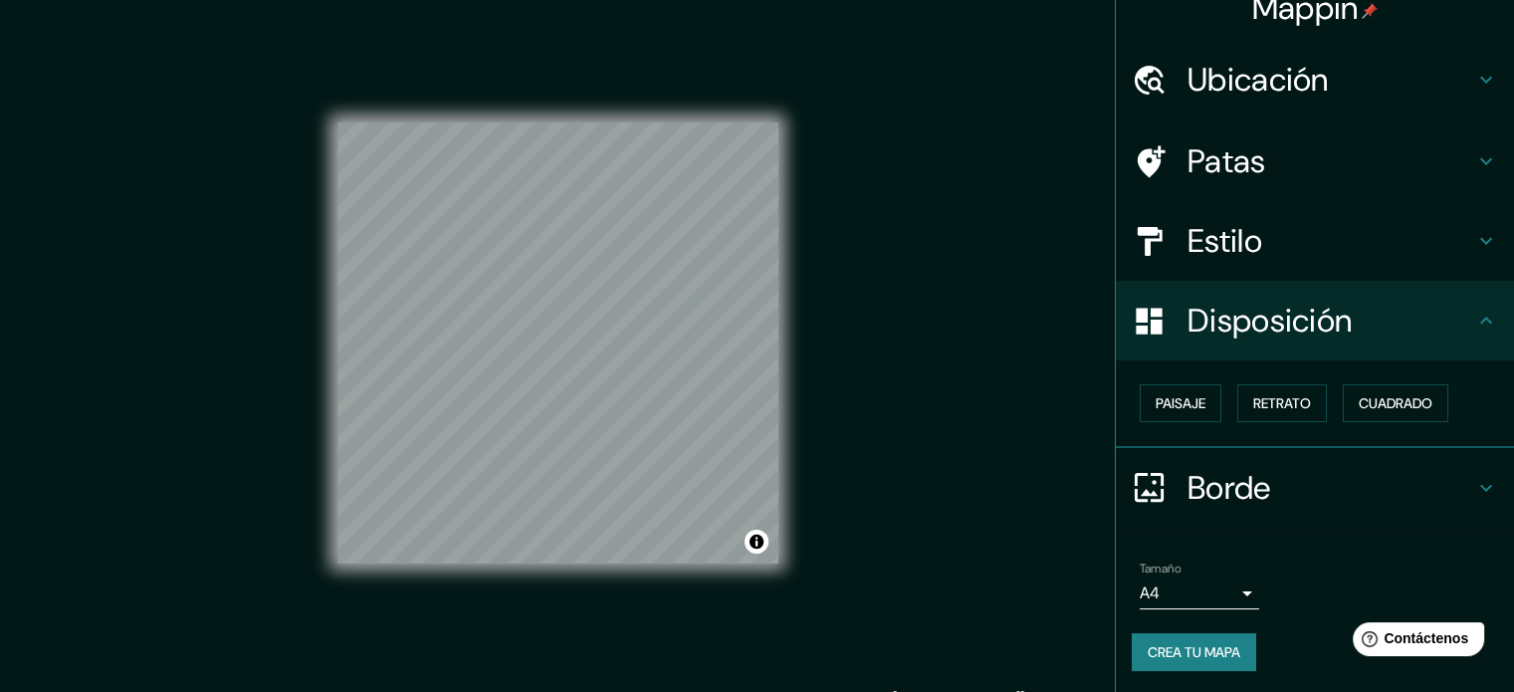
drag, startPoint x: 1206, startPoint y: 645, endPoint x: 1196, endPoint y: 602, distance: 44.0
click at [1196, 602] on div "Tamaño A4 single Crea tu mapa" at bounding box center [1315, 620] width 366 height 133
click at [1200, 568] on div "Tamaño A4 single" at bounding box center [1199, 585] width 119 height 48
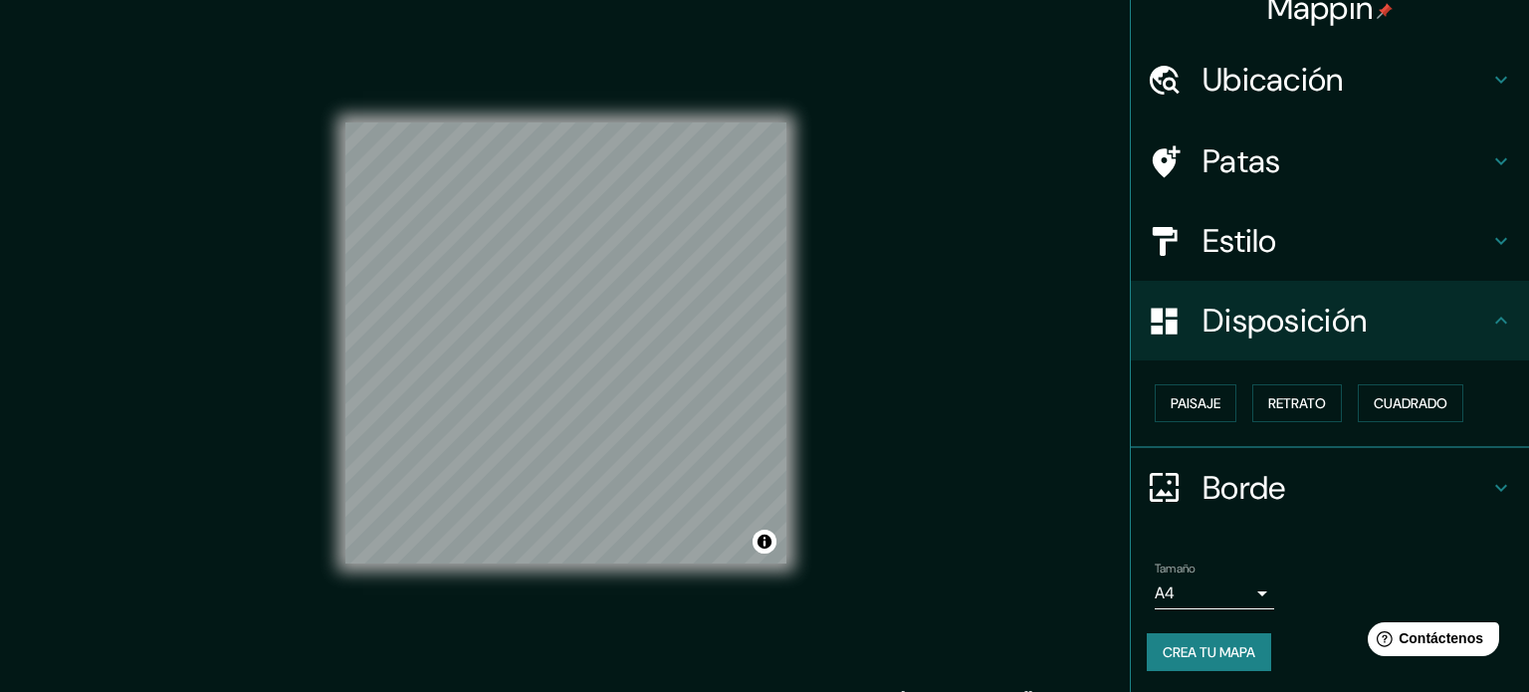
click at [1215, 588] on body "Mappin Ubicación Bogotá, Colombia Patas Estilo Disposición Paisaje Retrato Cuad…" at bounding box center [764, 346] width 1529 height 692
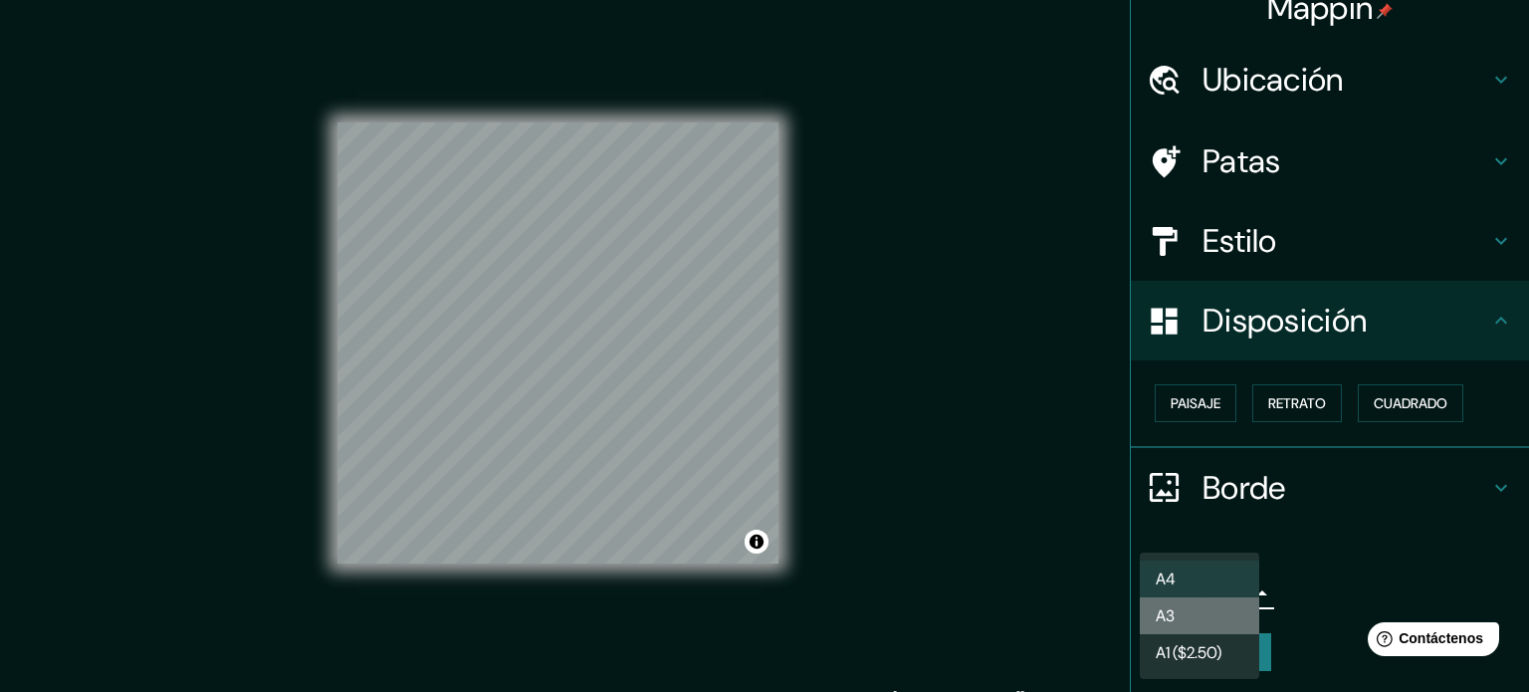
click at [1225, 605] on li "A3" at bounding box center [1199, 615] width 119 height 37
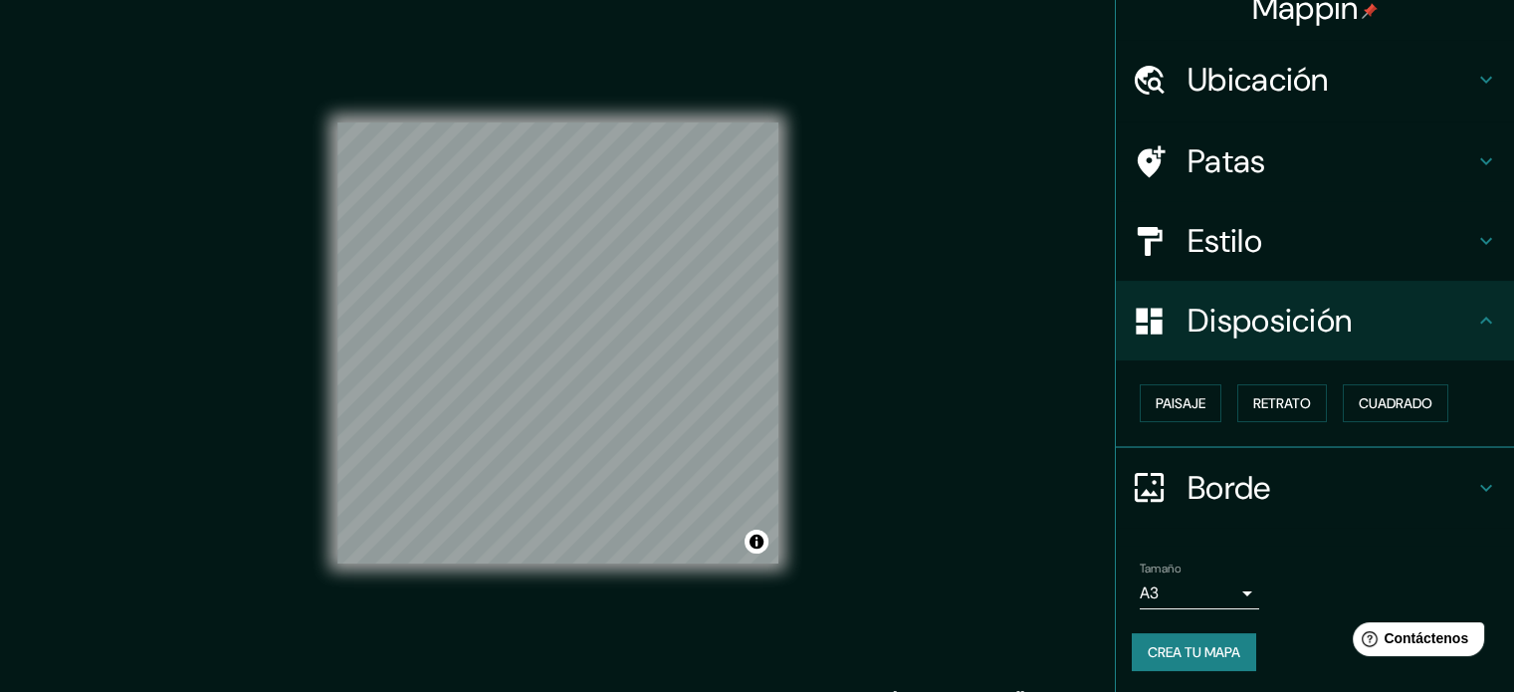
drag, startPoint x: 1219, startPoint y: 655, endPoint x: 1254, endPoint y: 480, distance: 178.8
click at [1255, 483] on ul "Ubicación Bogotá, Colombia Patas Estilo Disposición Paisaje Retrato Cuadrado Bo…" at bounding box center [1315, 367] width 398 height 655
click at [1264, 234] on h4 "Estilo" at bounding box center [1331, 241] width 287 height 40
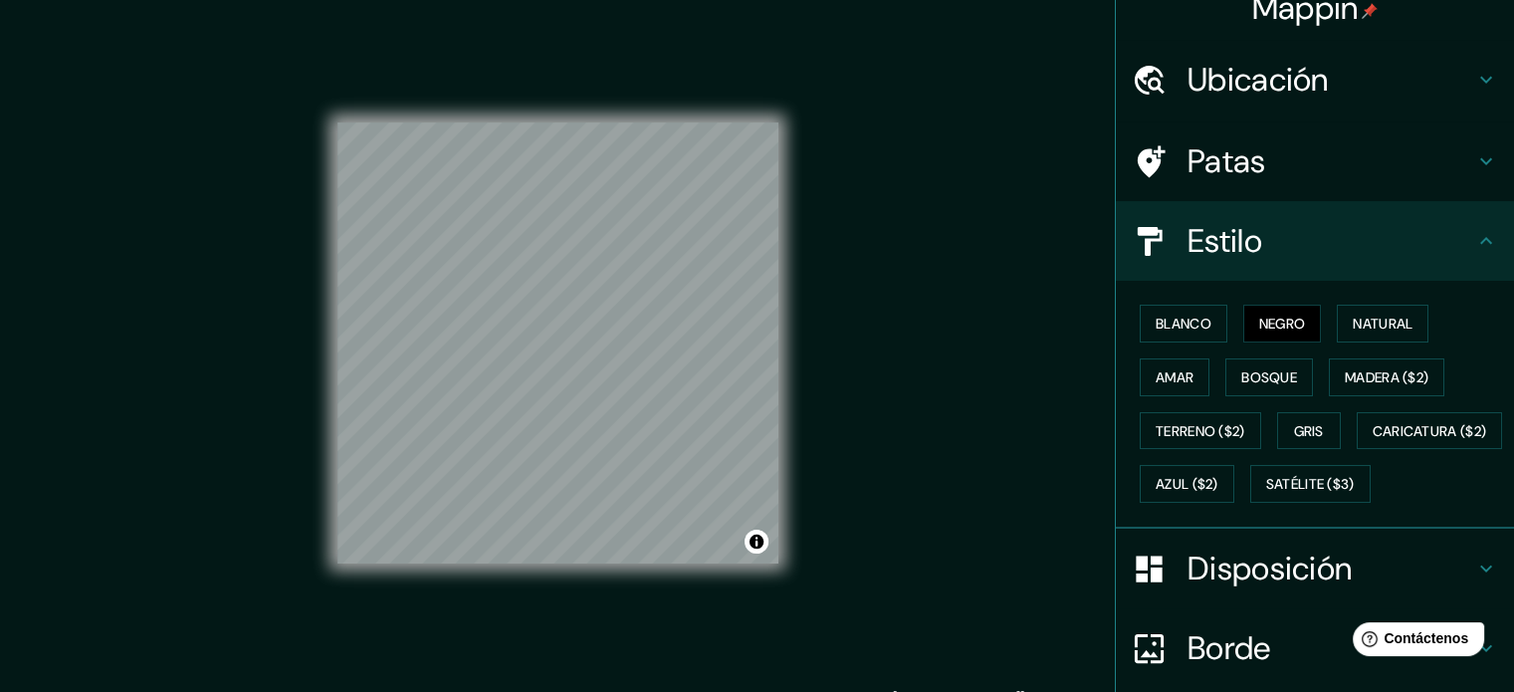
click at [1279, 130] on div "Patas" at bounding box center [1315, 161] width 398 height 80
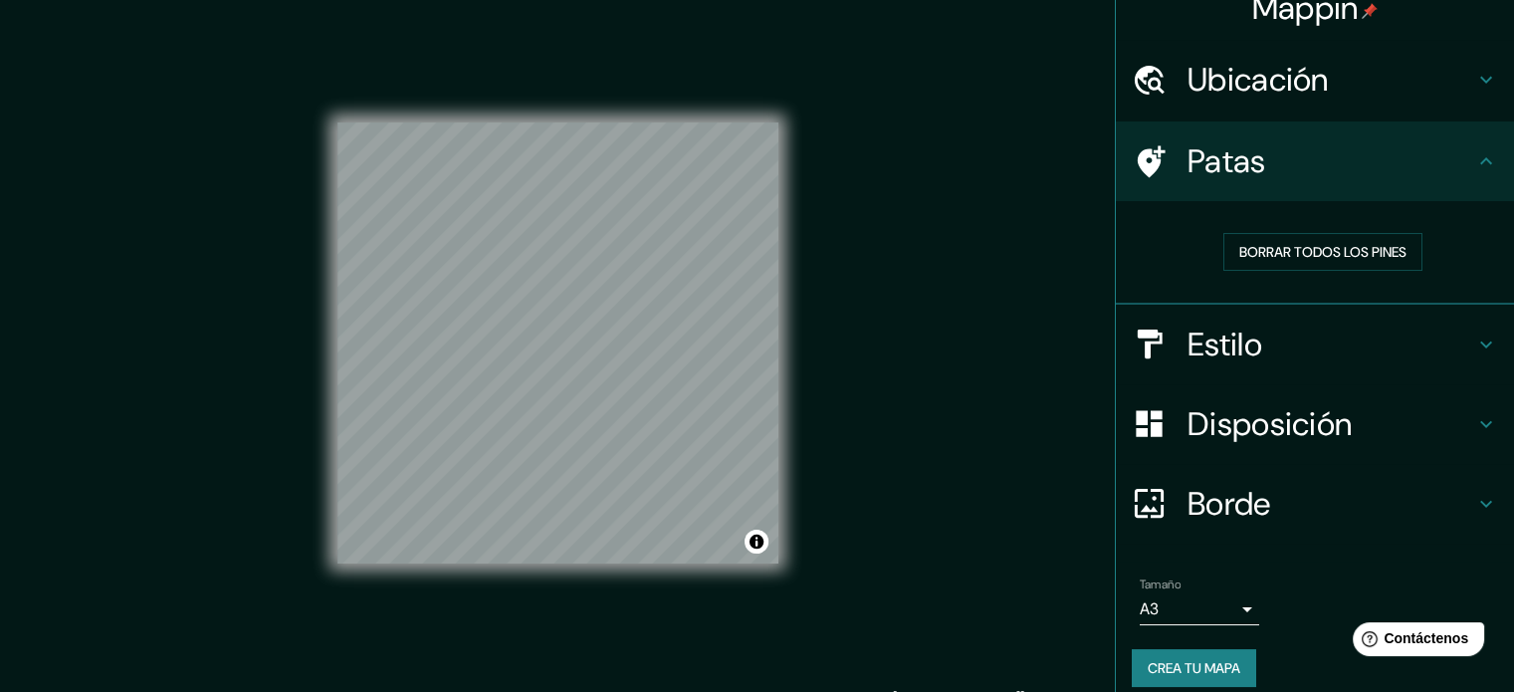
click at [1288, 95] on font "Ubicación" at bounding box center [1258, 80] width 141 height 42
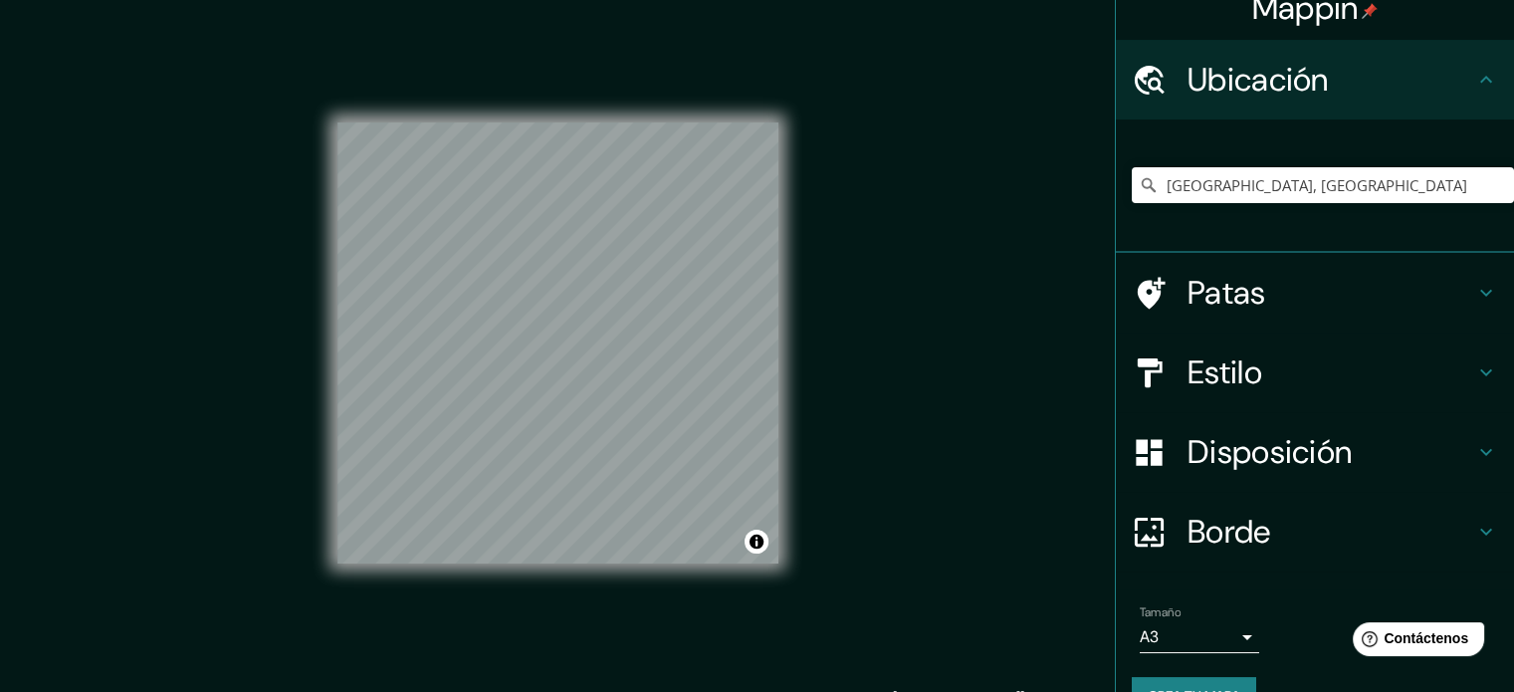
click at [1288, 95] on font "Ubicación" at bounding box center [1258, 80] width 141 height 42
click at [1242, 297] on font "Patas" at bounding box center [1227, 293] width 79 height 42
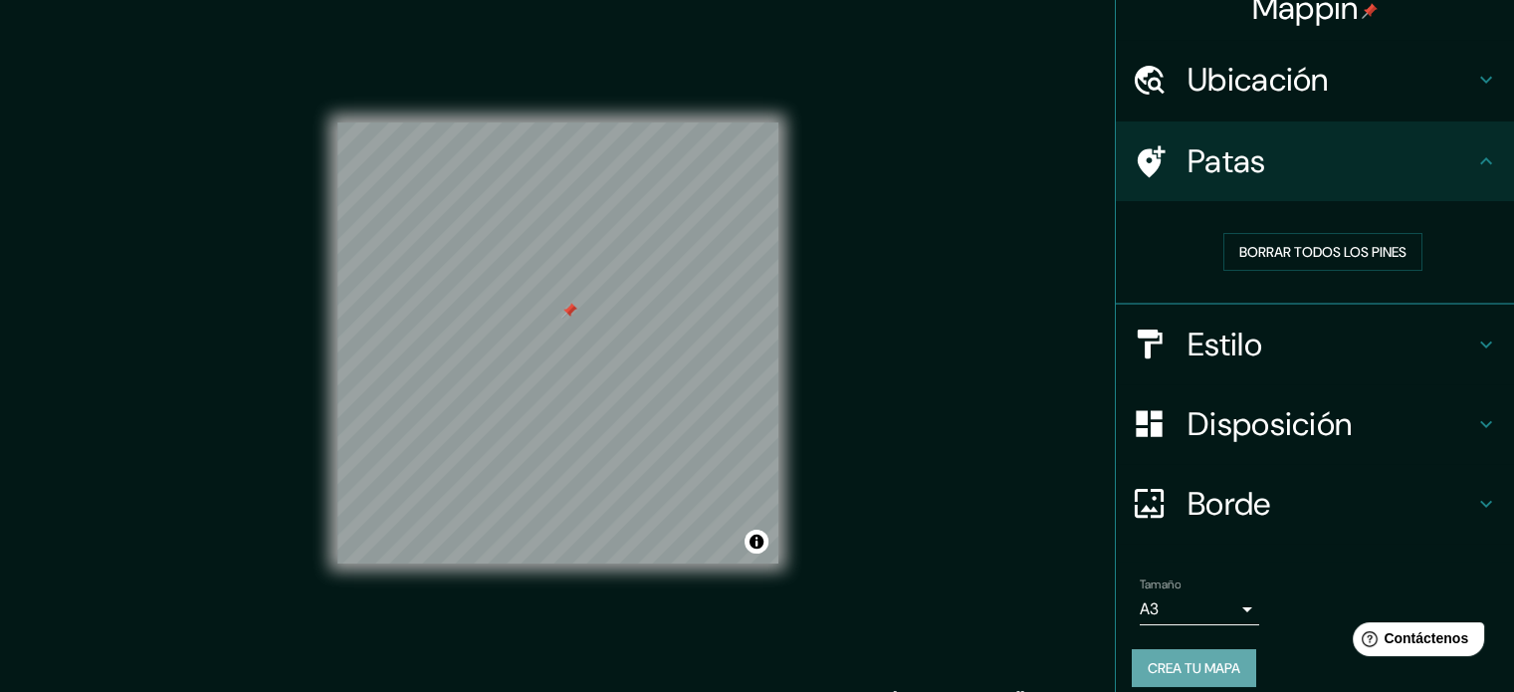
click at [1202, 659] on font "Crea tu mapa" at bounding box center [1194, 668] width 93 height 18
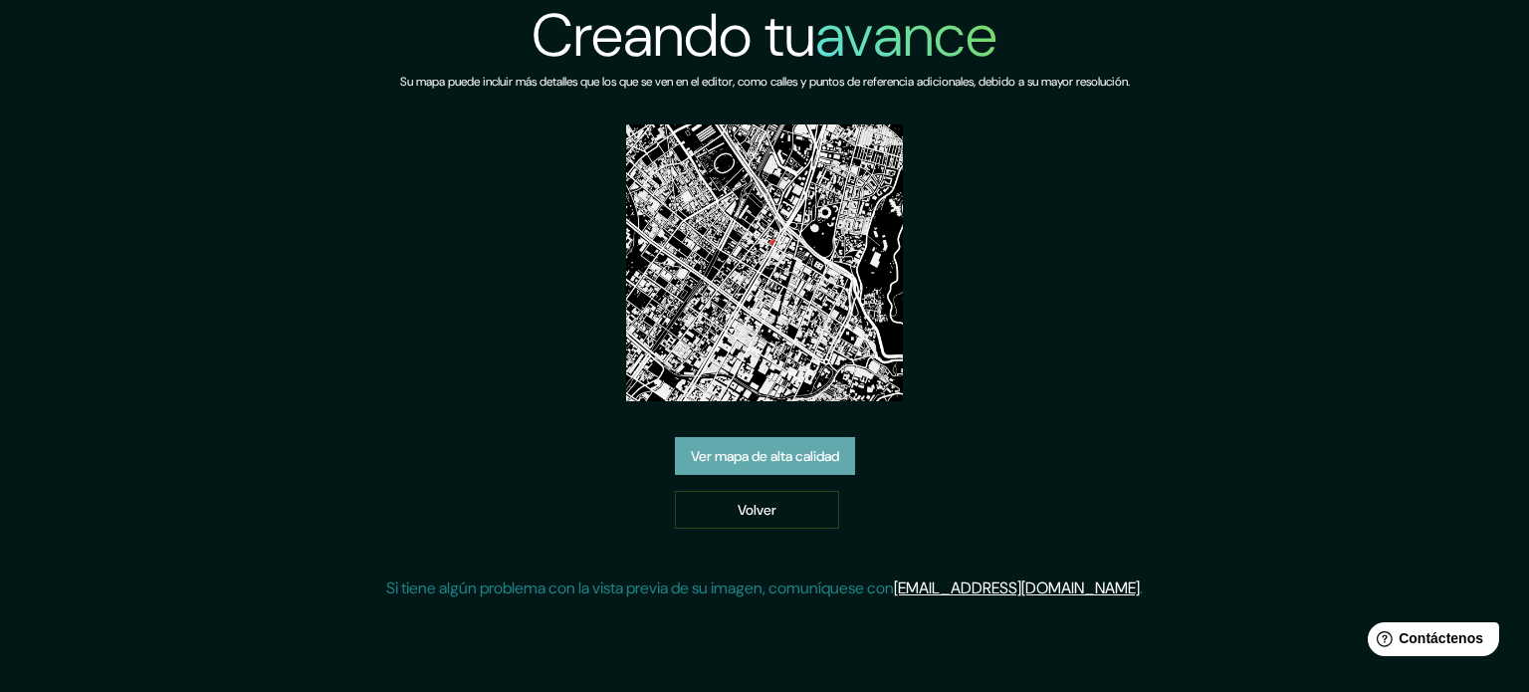
click at [697, 456] on font "Ver mapa de alta calidad" at bounding box center [765, 456] width 148 height 18
